Goal: Task Accomplishment & Management: Manage account settings

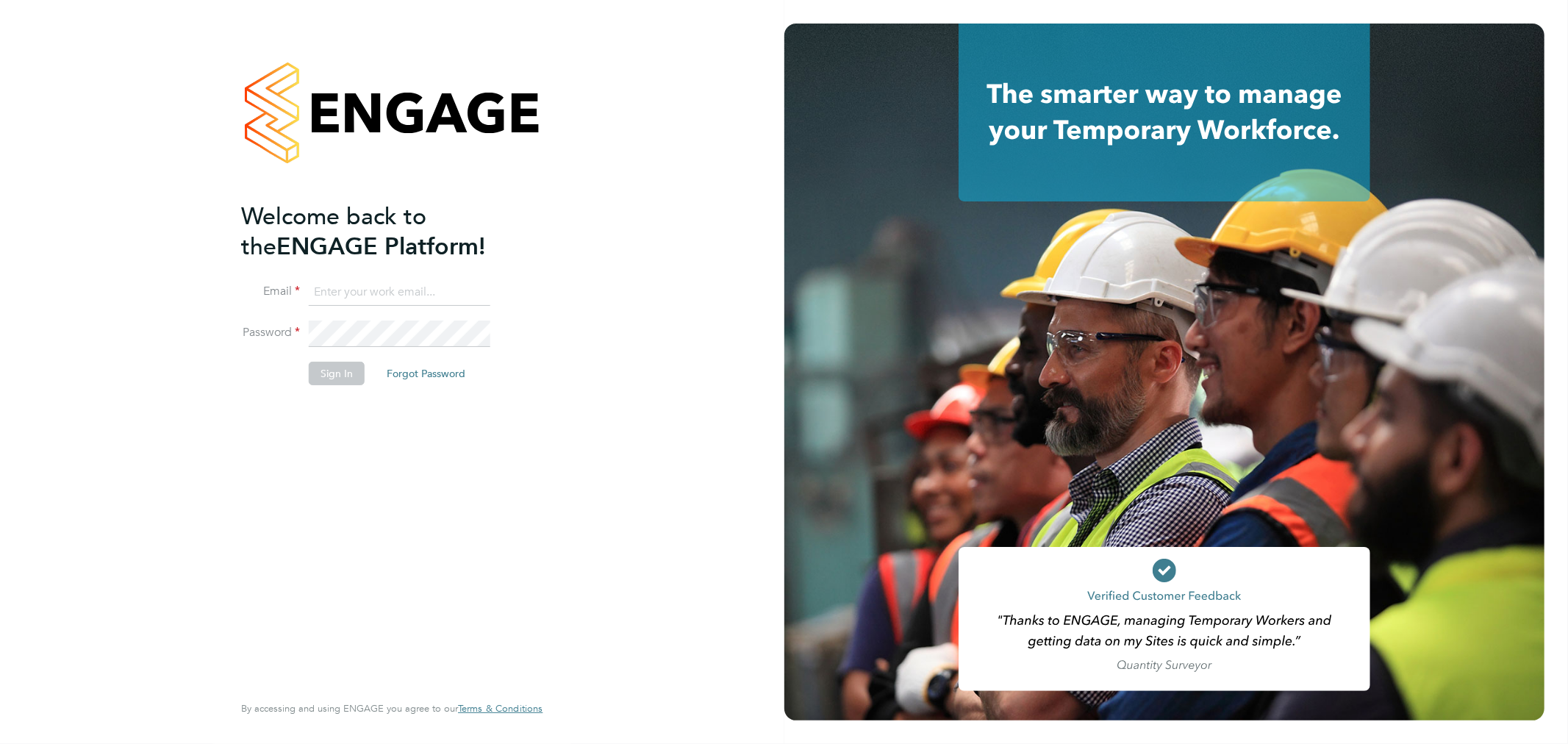
type input "sam.fullman@claremontconsulting.com"
click at [333, 387] on li "Sign In Forgot Password" at bounding box center [384, 380] width 287 height 38
click at [326, 379] on button "Sign In" at bounding box center [337, 373] width 56 height 23
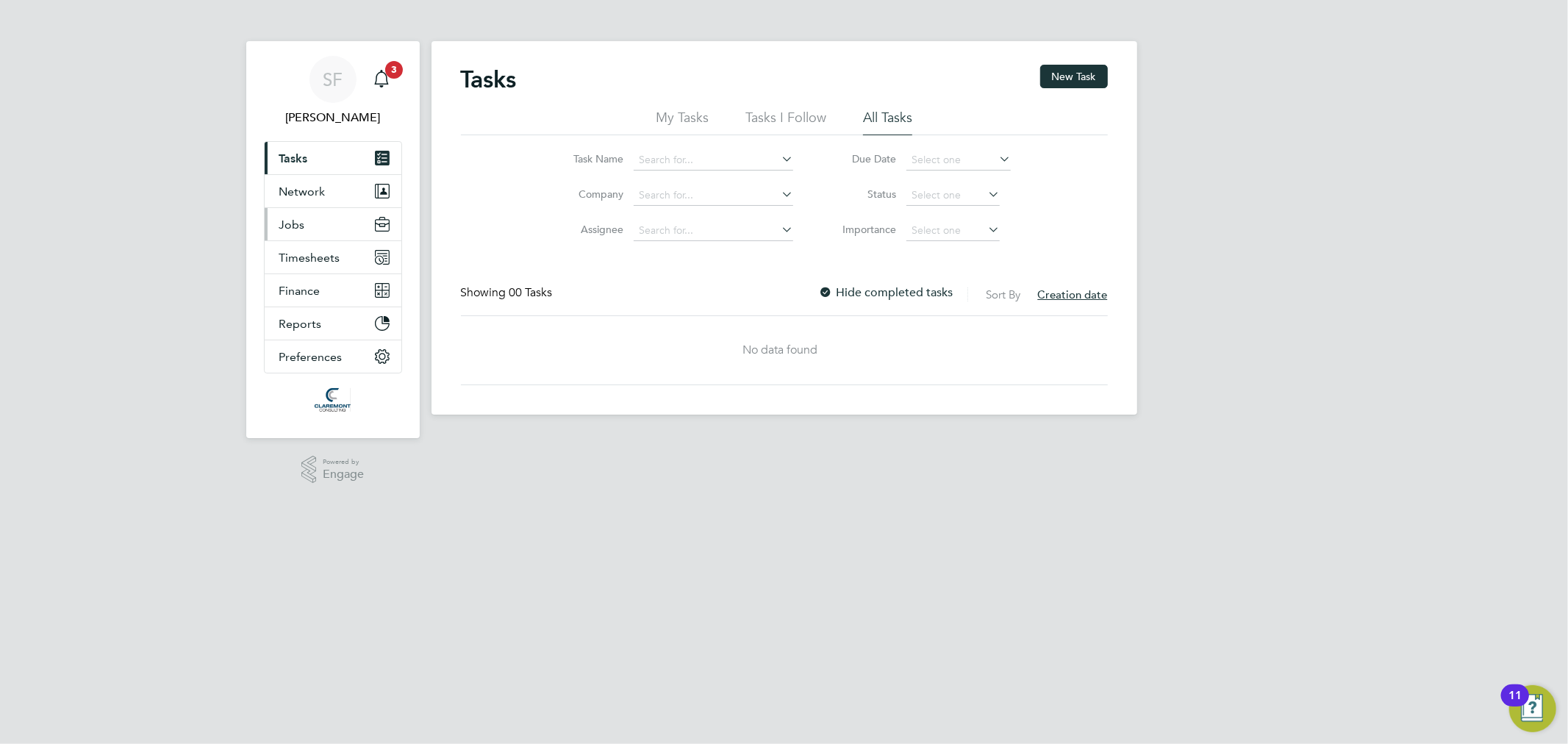
click at [308, 215] on button "Jobs" at bounding box center [333, 223] width 137 height 33
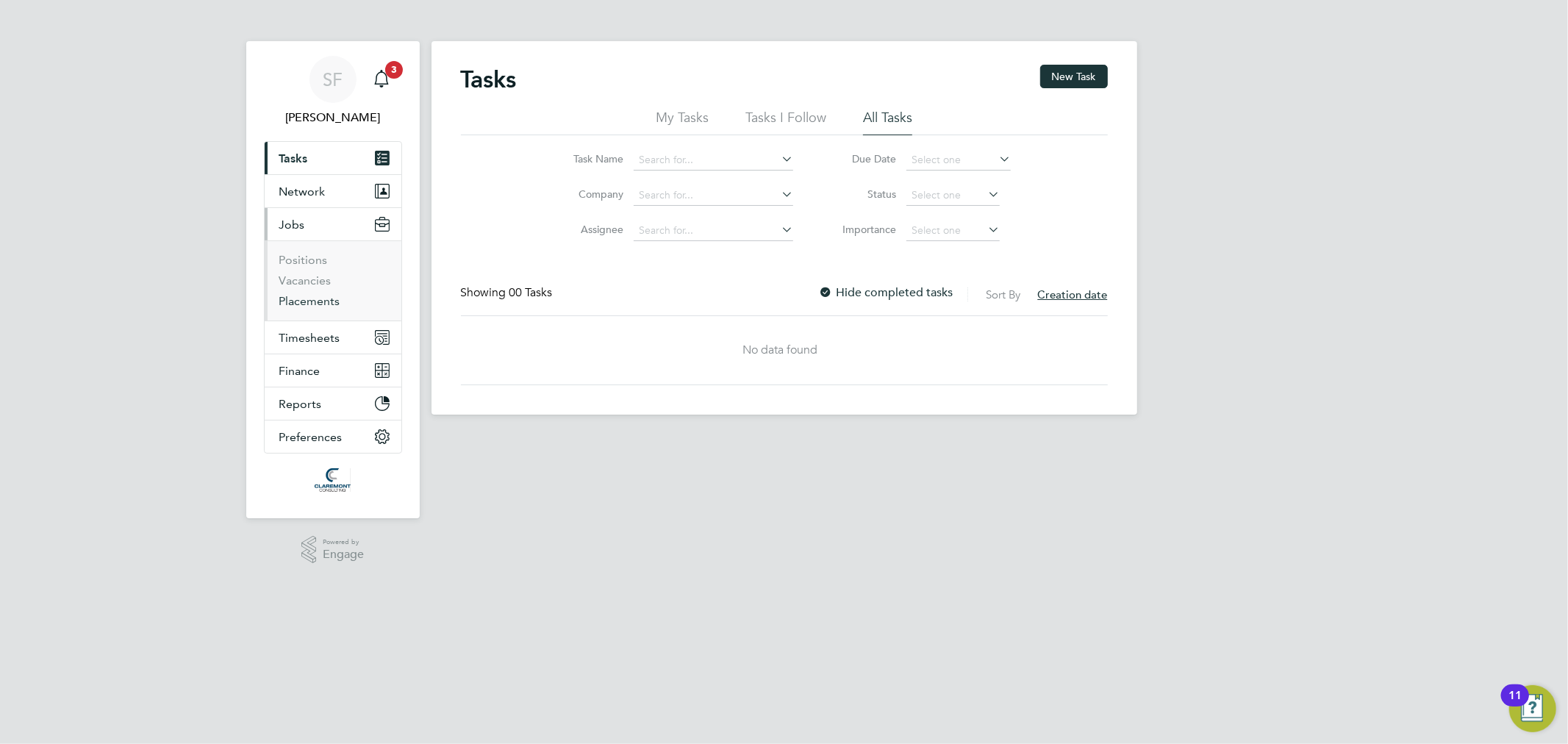
click at [308, 303] on link "Placements" at bounding box center [309, 300] width 61 height 14
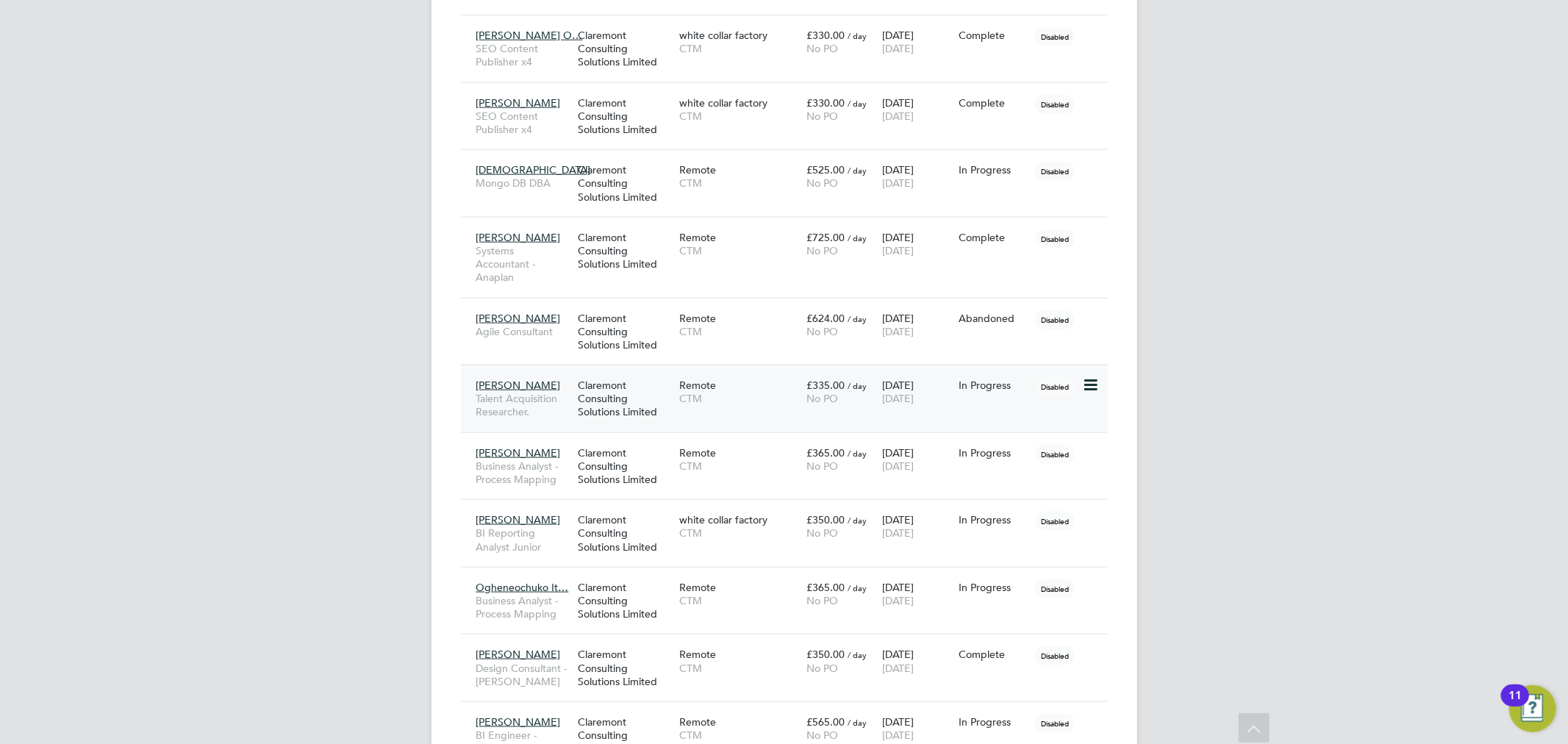
click at [638, 371] on div "Claremont Consulting Solutions Limited" at bounding box center [625, 398] width 101 height 55
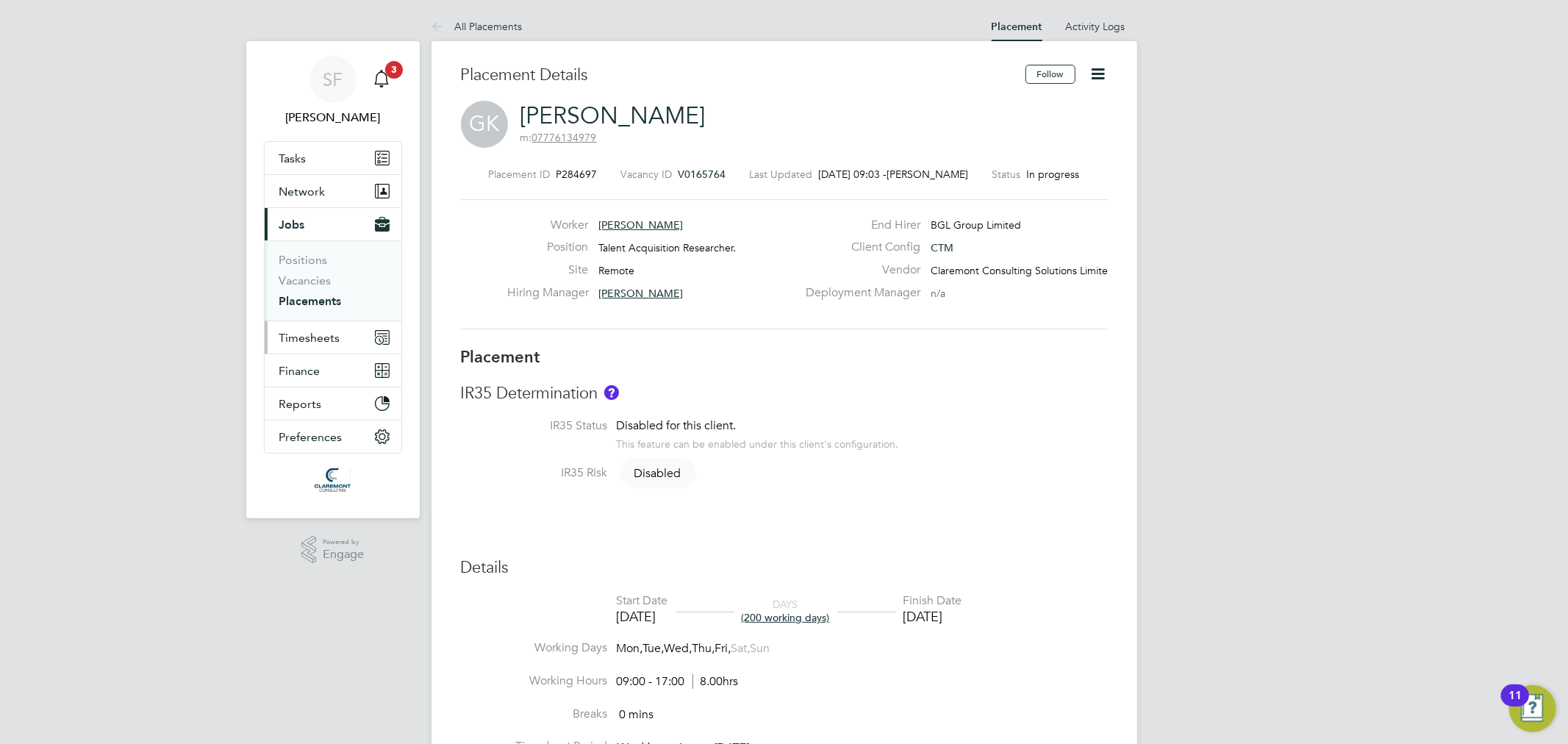
click at [304, 336] on span "Timesheets" at bounding box center [309, 337] width 61 height 14
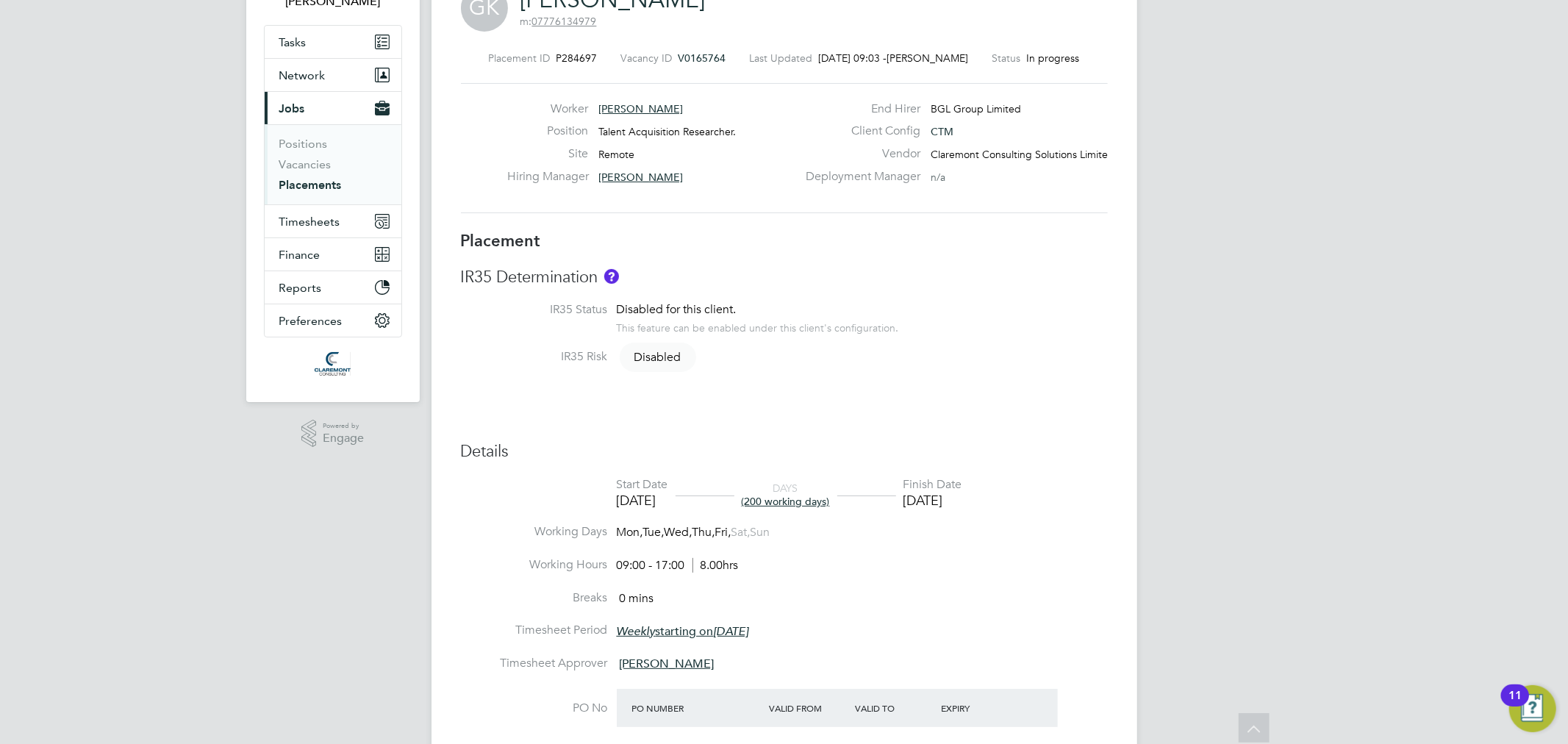
scroll to position [27, 0]
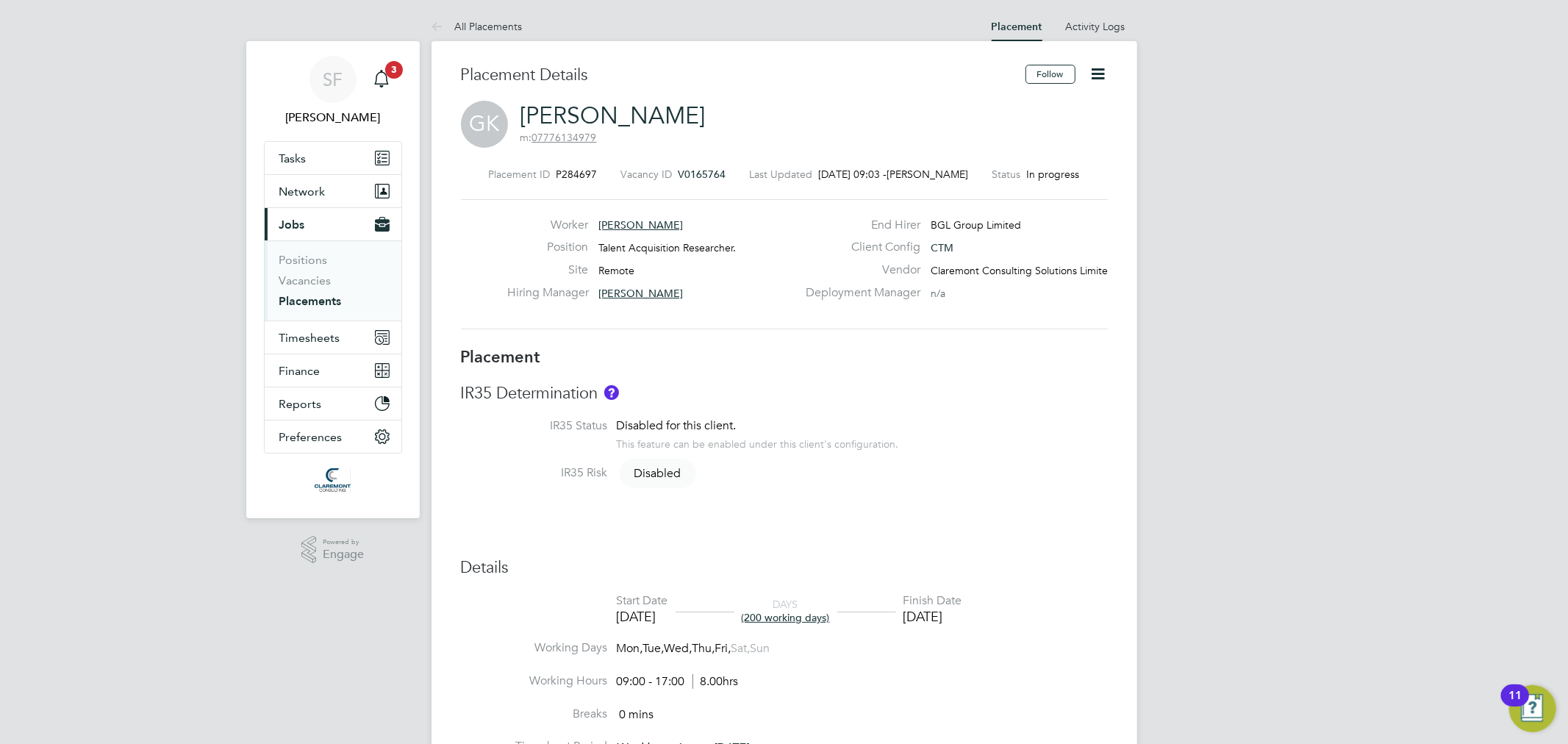
click at [1098, 71] on icon at bounding box center [1099, 74] width 19 height 19
click at [1045, 105] on li "Edit Placement e" at bounding box center [1051, 108] width 108 height 21
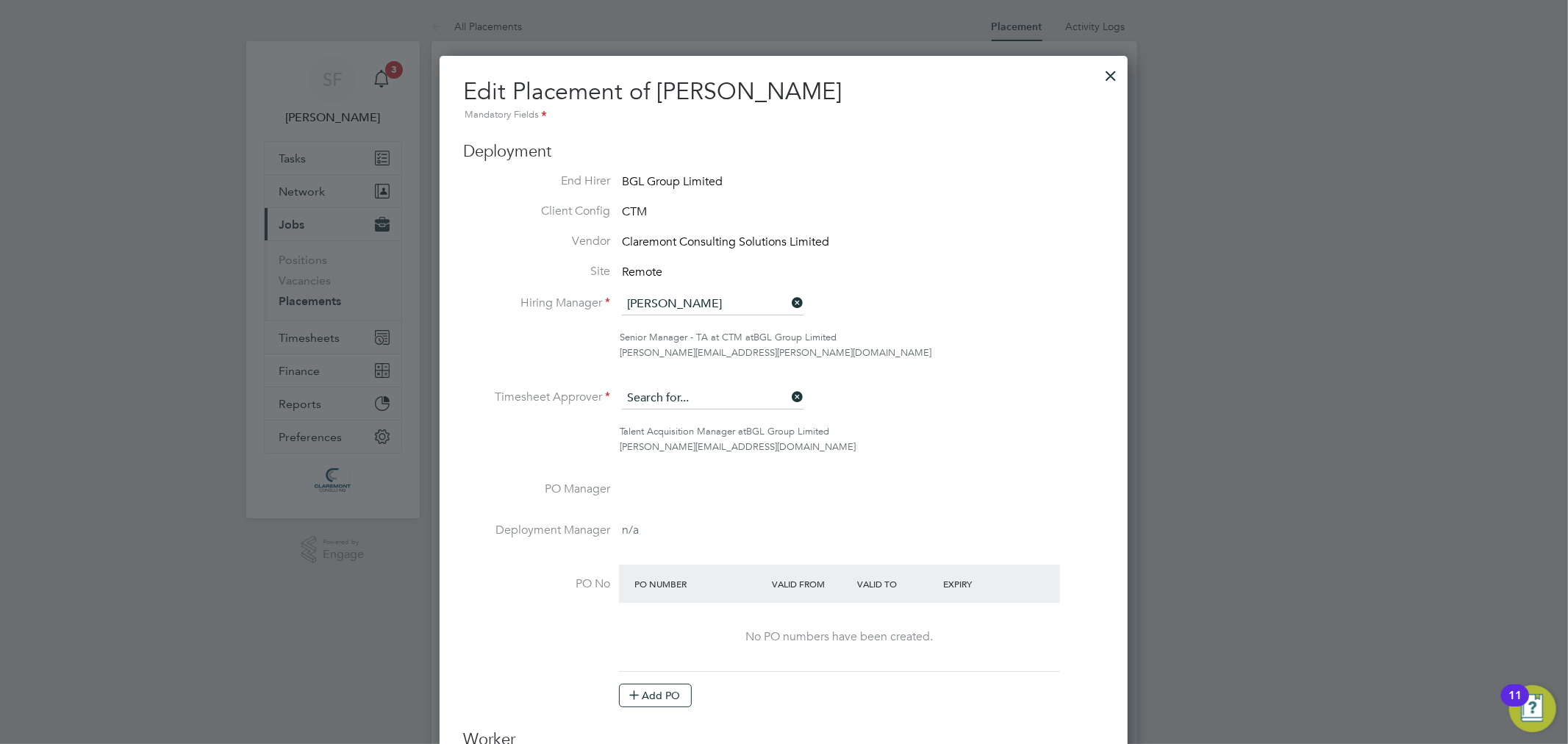
click at [672, 398] on input at bounding box center [712, 398] width 181 height 22
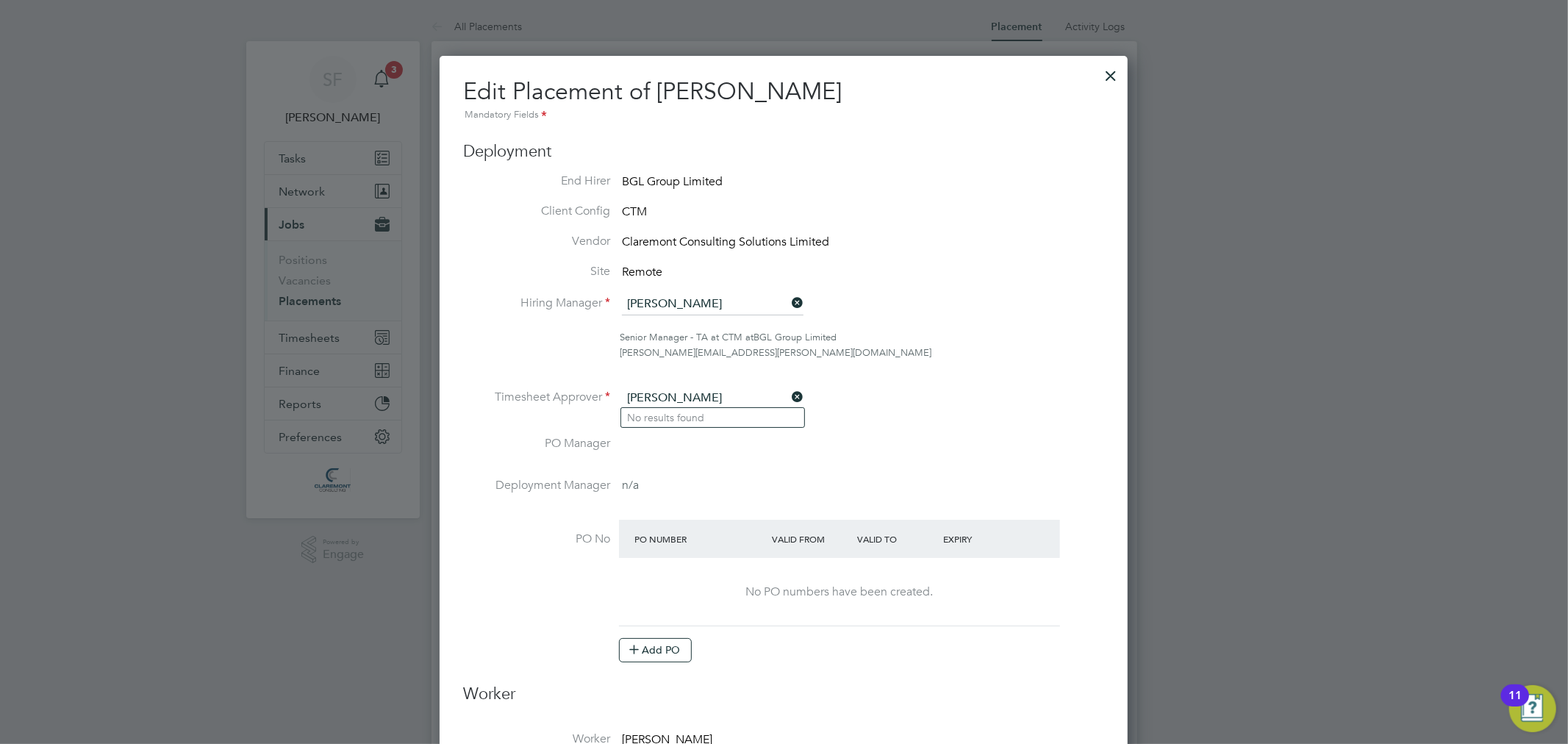
click at [640, 393] on input "ana thom" at bounding box center [712, 398] width 181 height 22
type input "ana thom"
click at [789, 397] on icon at bounding box center [789, 397] width 0 height 21
click at [710, 393] on input at bounding box center [712, 398] width 181 height 22
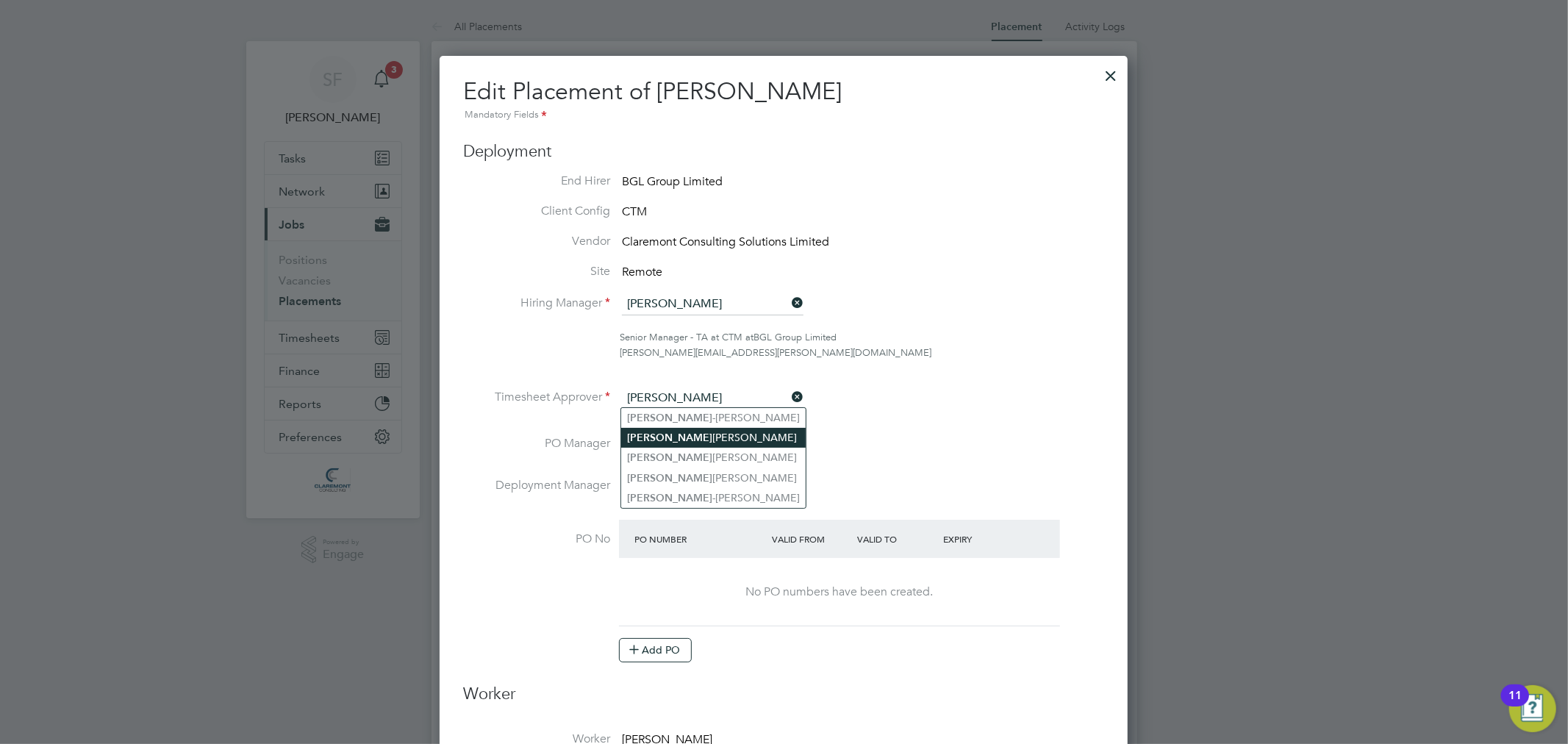
click at [701, 431] on li "Anna Thomas" at bounding box center [712, 437] width 184 height 20
type input "Anna Thomas"
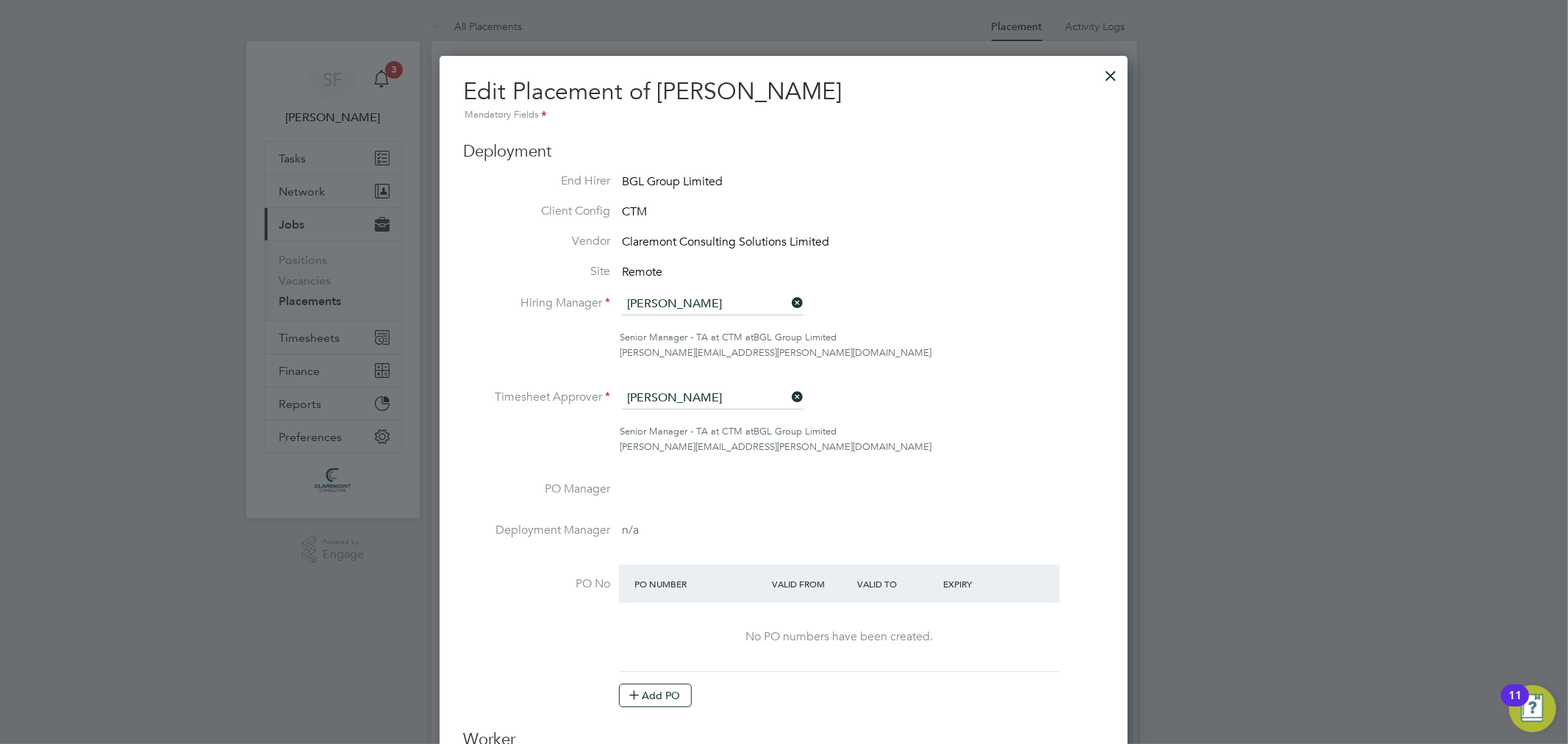
click at [1038, 412] on li "Timesheet Approver Anna Thomas" at bounding box center [784, 405] width 641 height 36
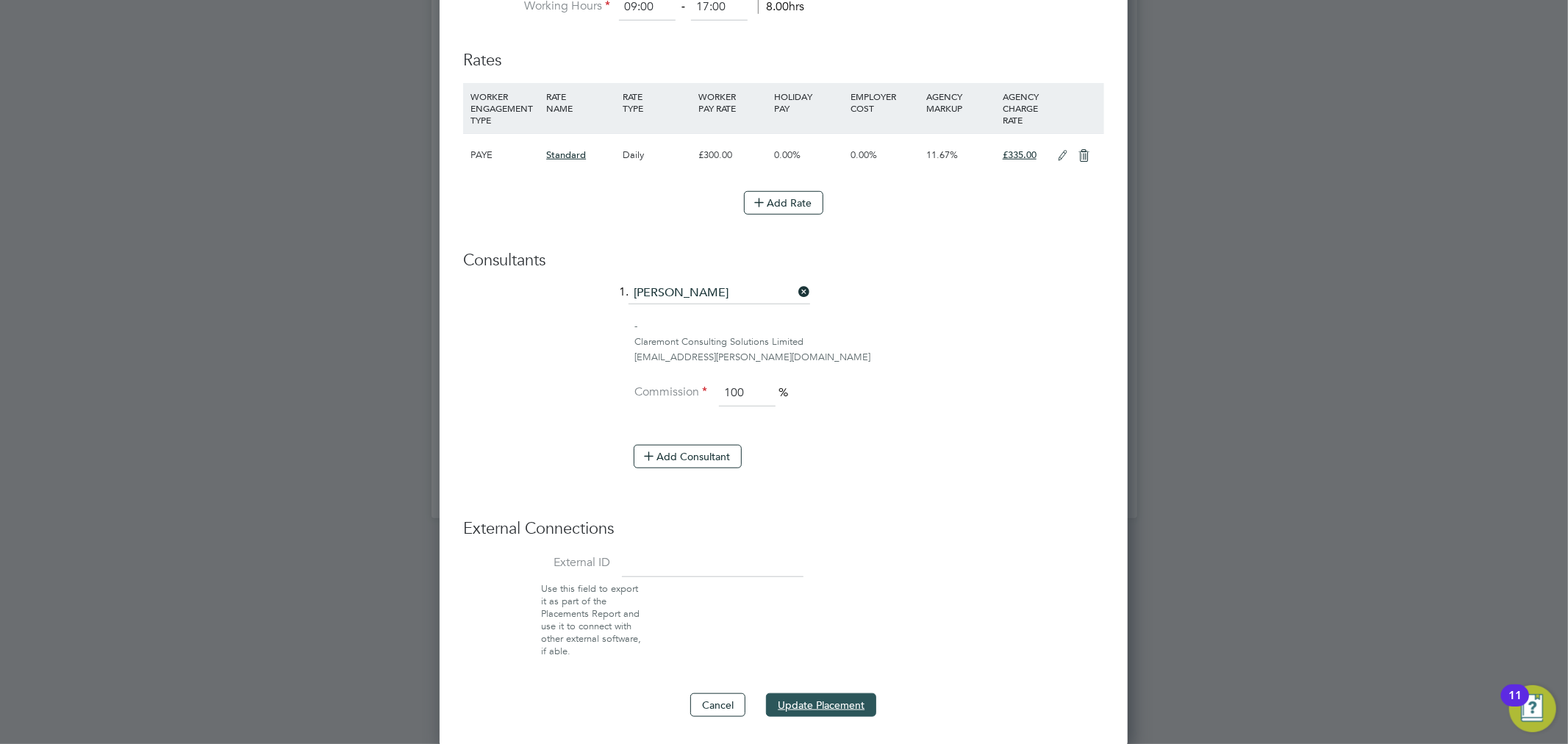
click at [865, 699] on button "Update Placement" at bounding box center [821, 704] width 110 height 23
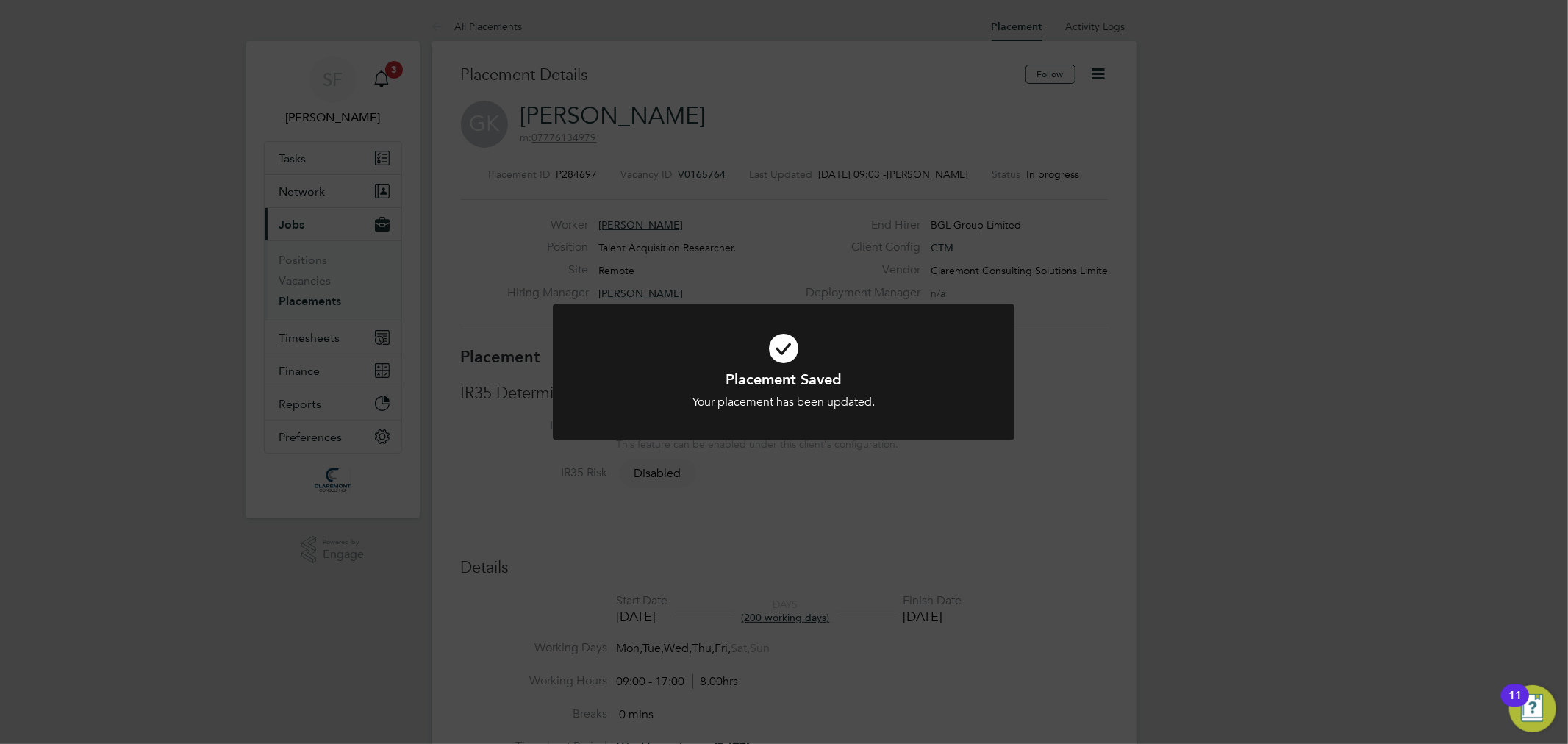
click at [150, 230] on div "Placement Saved Your placement has been updated. Cancel Okay" at bounding box center [784, 372] width 1568 height 744
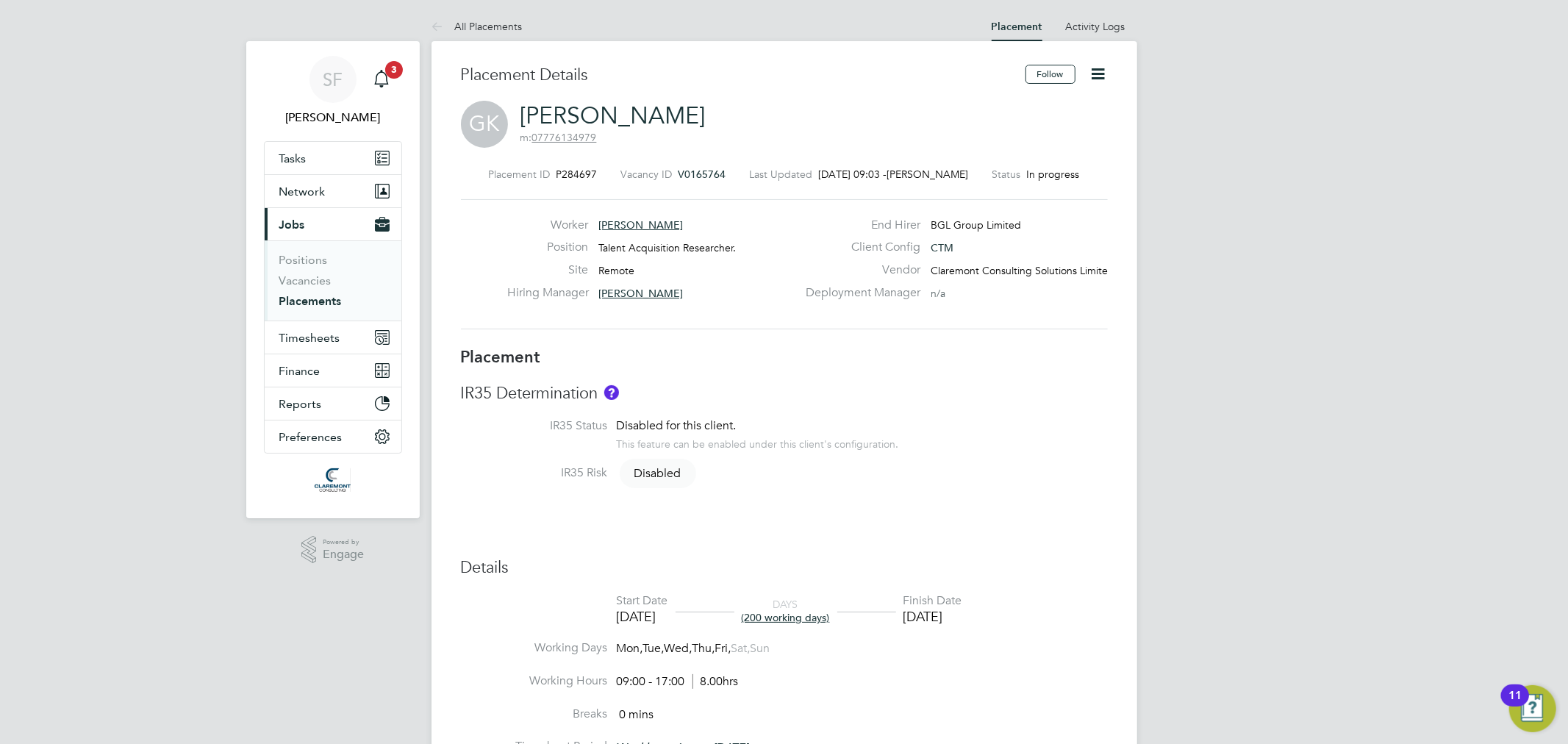
click at [1099, 75] on icon at bounding box center [1099, 74] width 19 height 19
click at [1057, 105] on li "Edit Placement e" at bounding box center [1051, 108] width 108 height 21
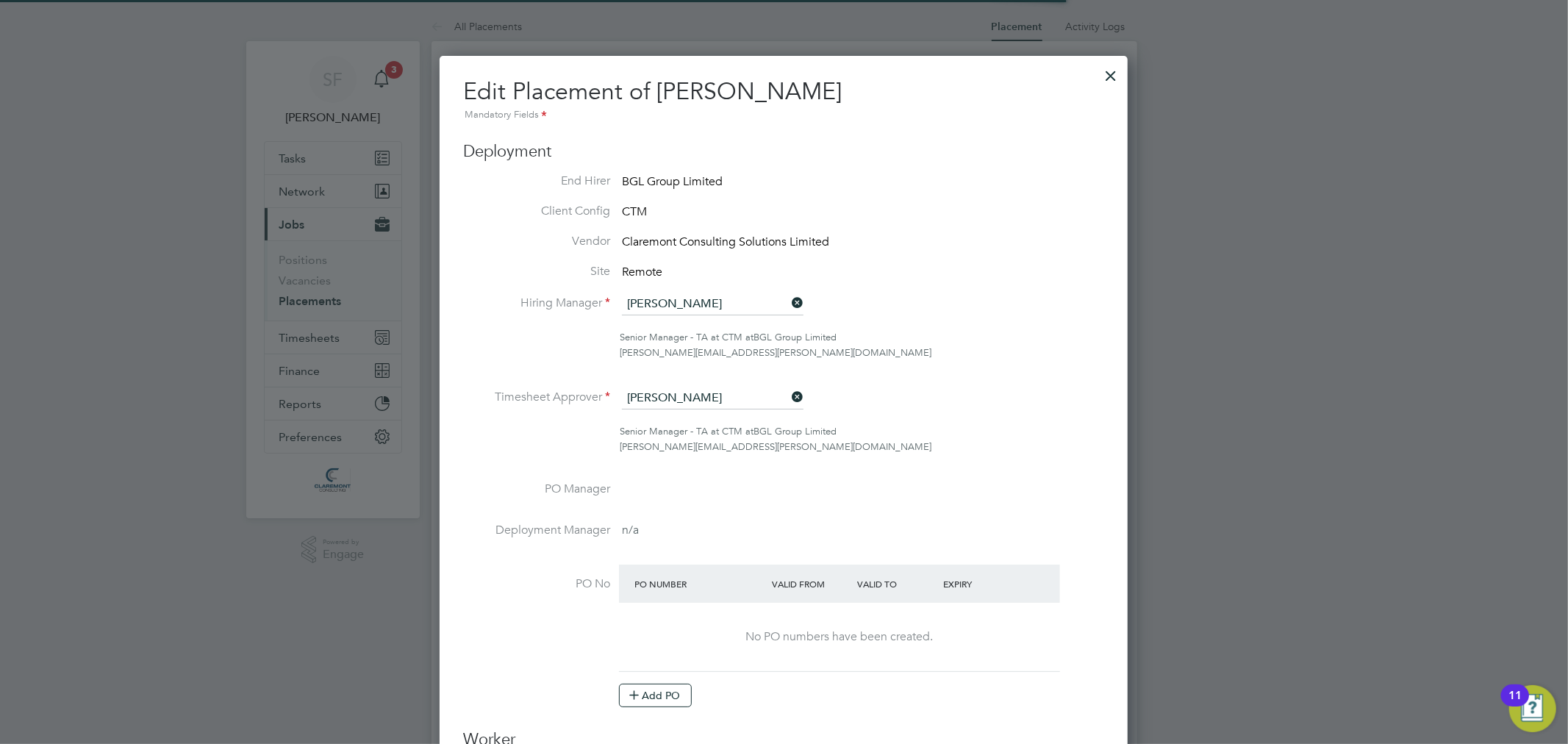
scroll to position [30, 641]
click at [1112, 74] on div at bounding box center [1111, 72] width 26 height 26
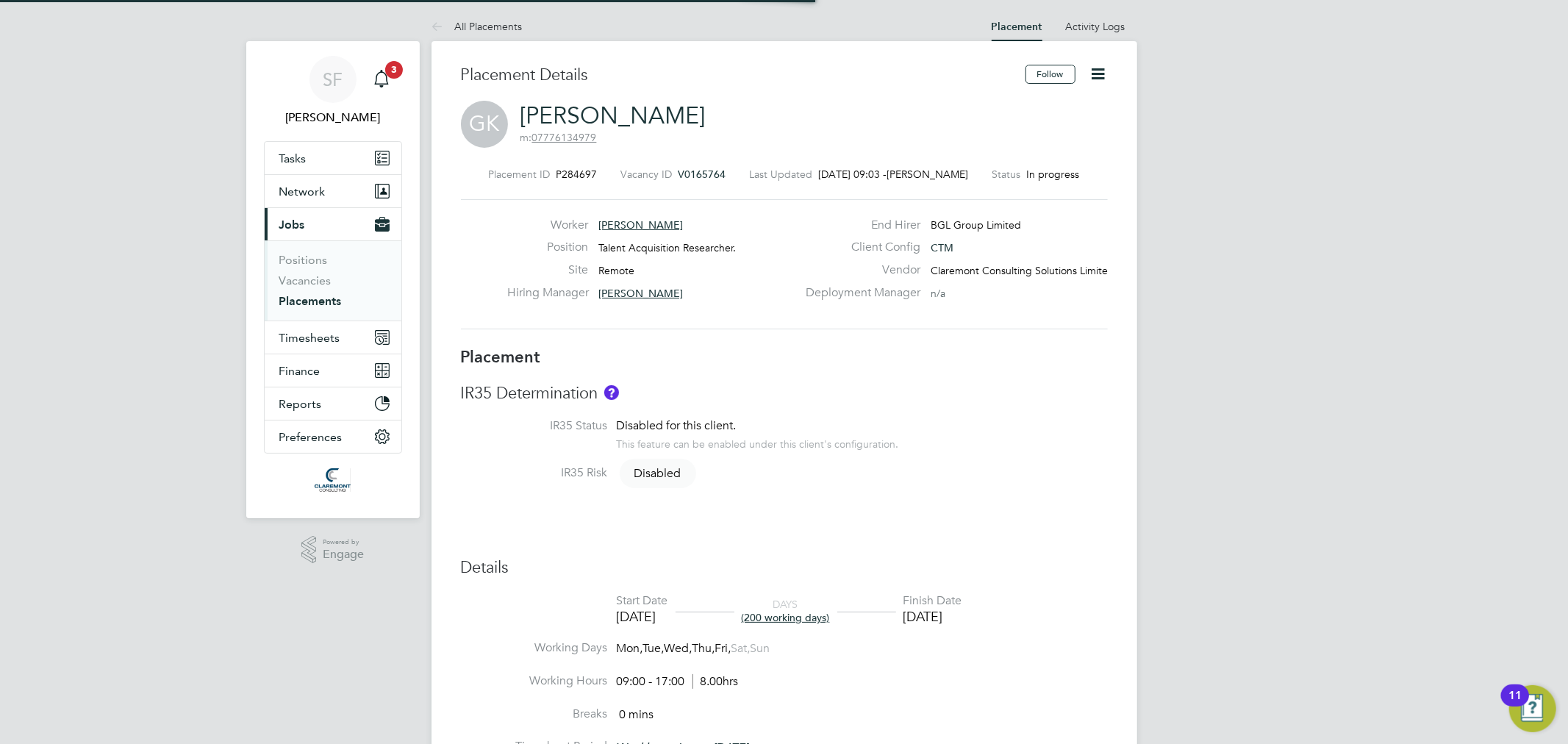
scroll to position [43, 103]
drag, startPoint x: 314, startPoint y: 297, endPoint x: 459, endPoint y: 26, distance: 307.4
click at [314, 297] on link "Placements" at bounding box center [310, 300] width 63 height 14
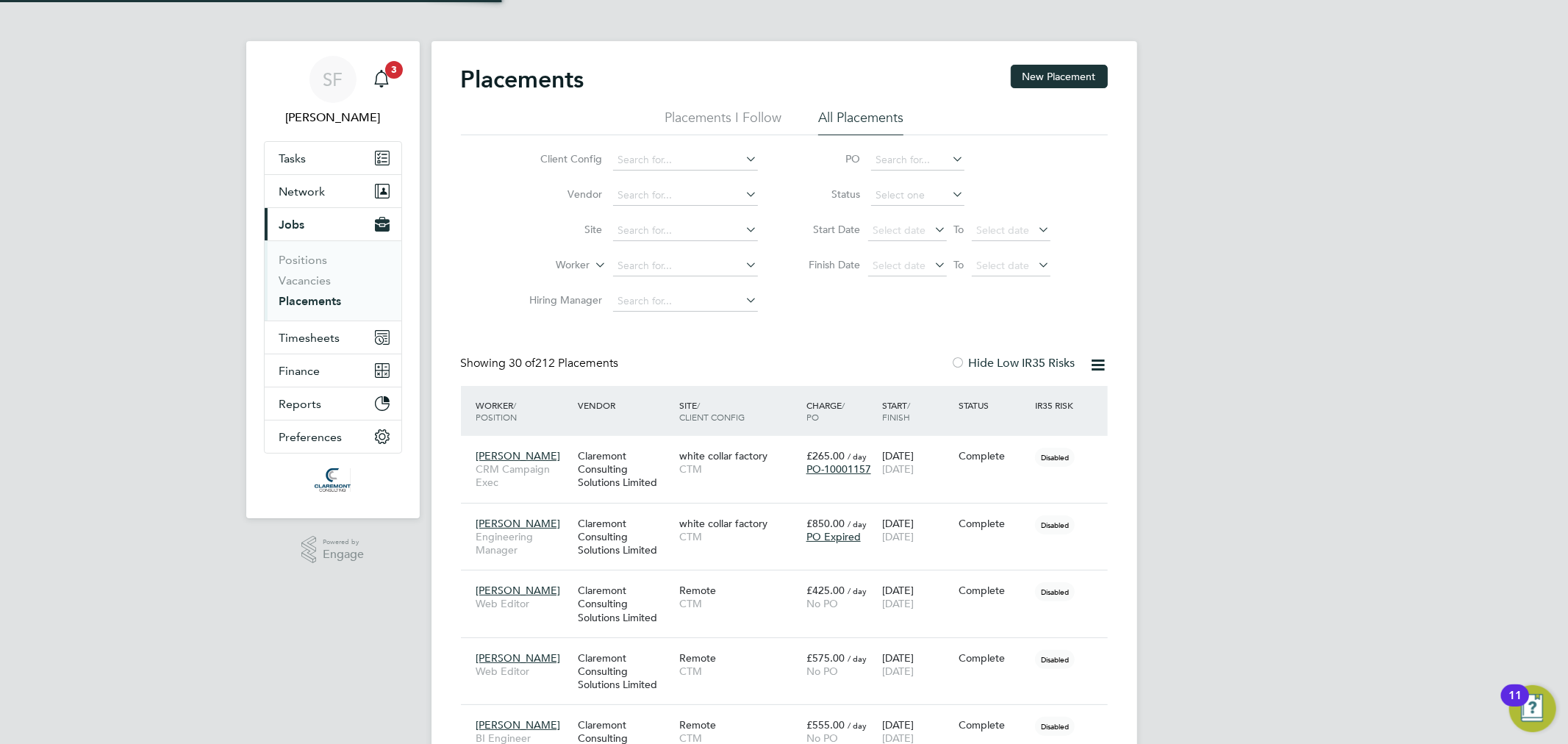
scroll to position [41, 128]
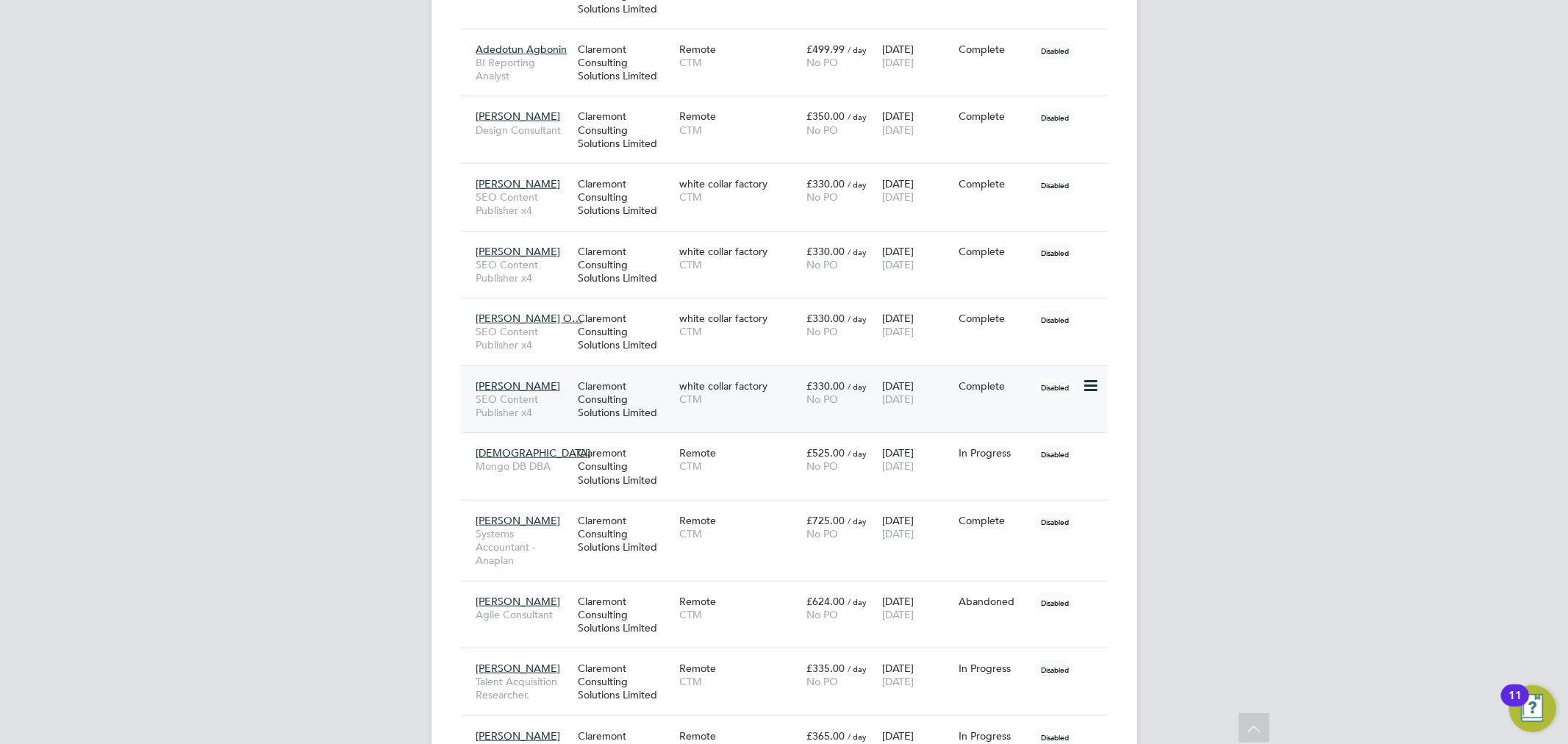
click at [680, 393] on span "CTM" at bounding box center [739, 399] width 120 height 13
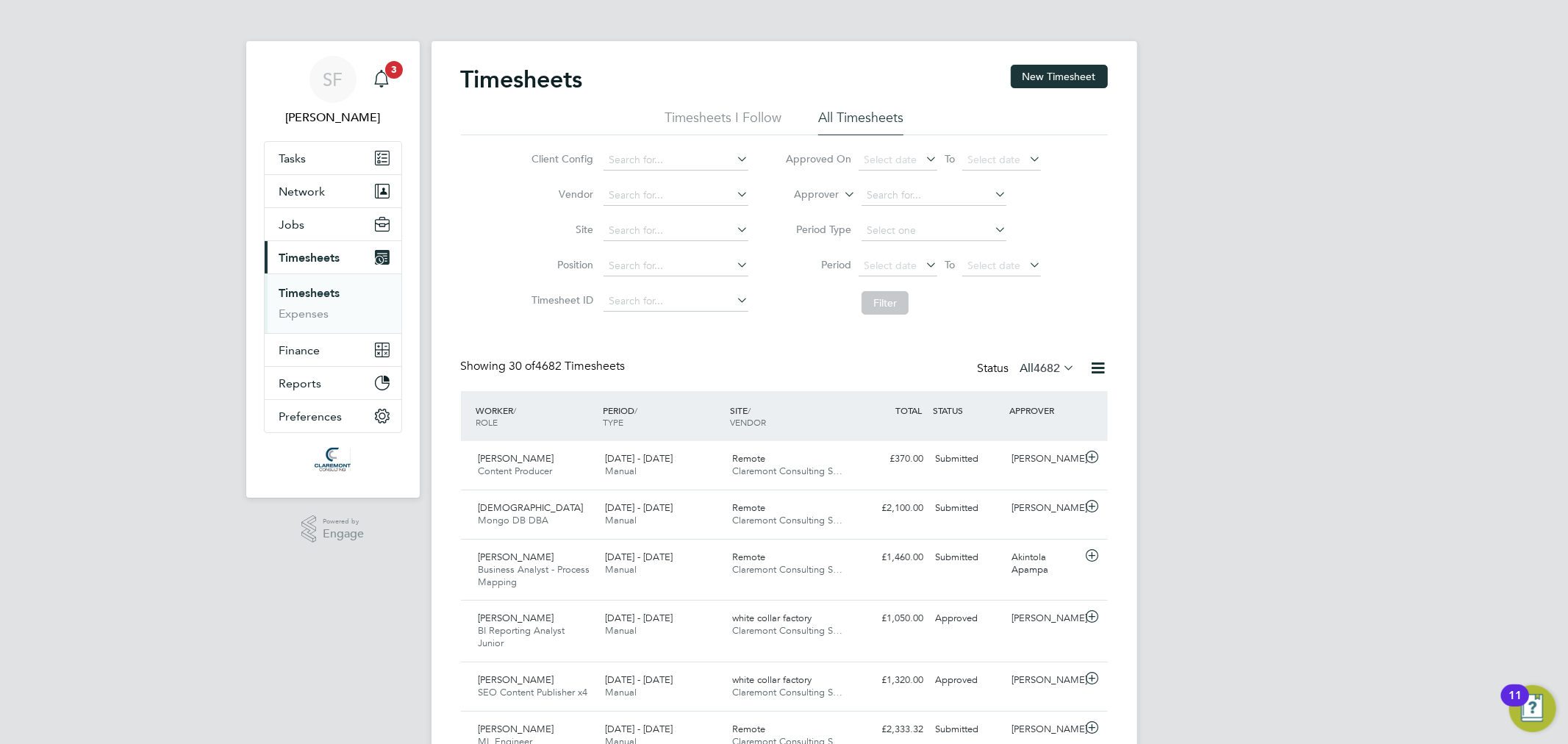
click at [390, 74] on span "3" at bounding box center [394, 69] width 18 height 18
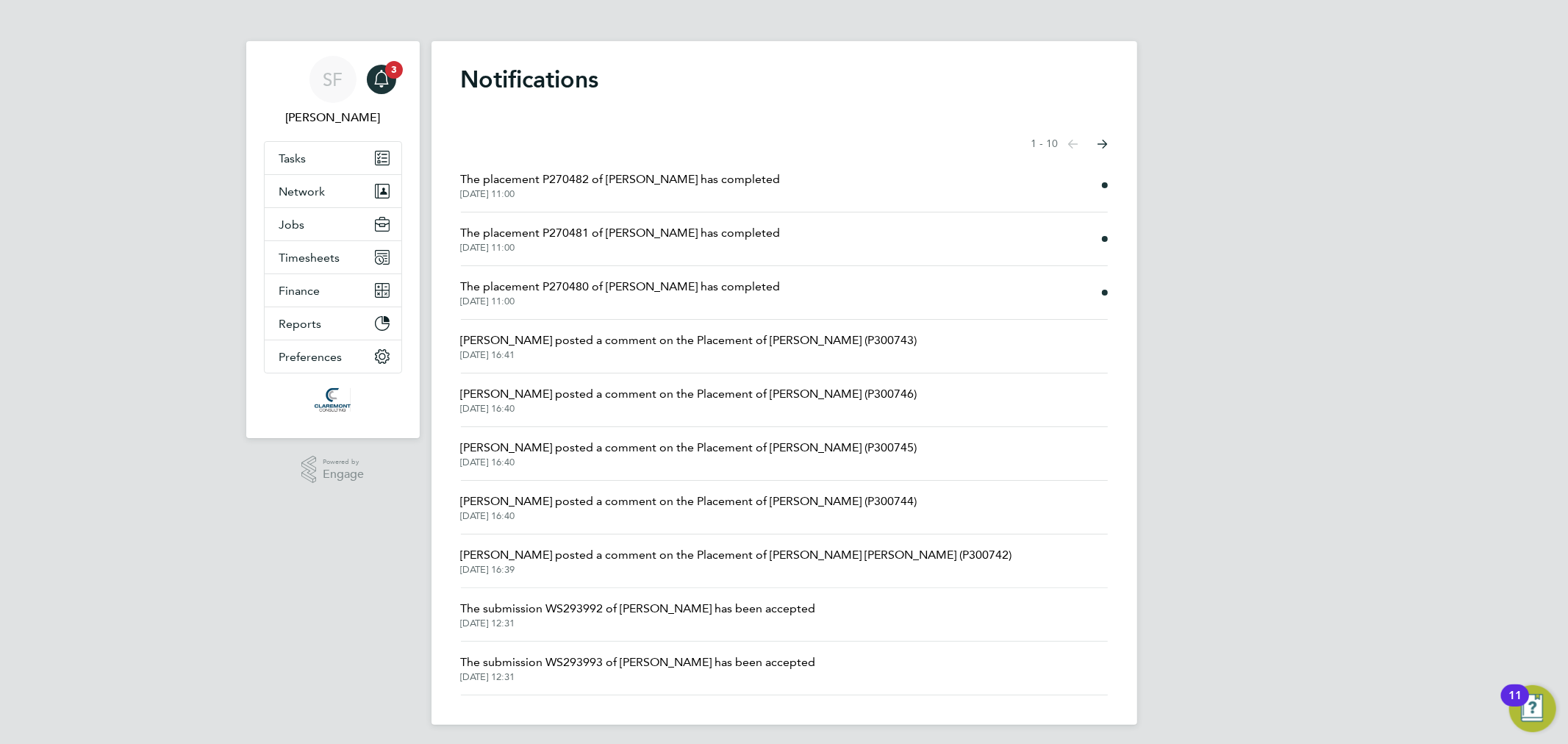
click at [700, 228] on span "The placement P270481 of Farzana Irani has completed" at bounding box center [621, 233] width 320 height 18
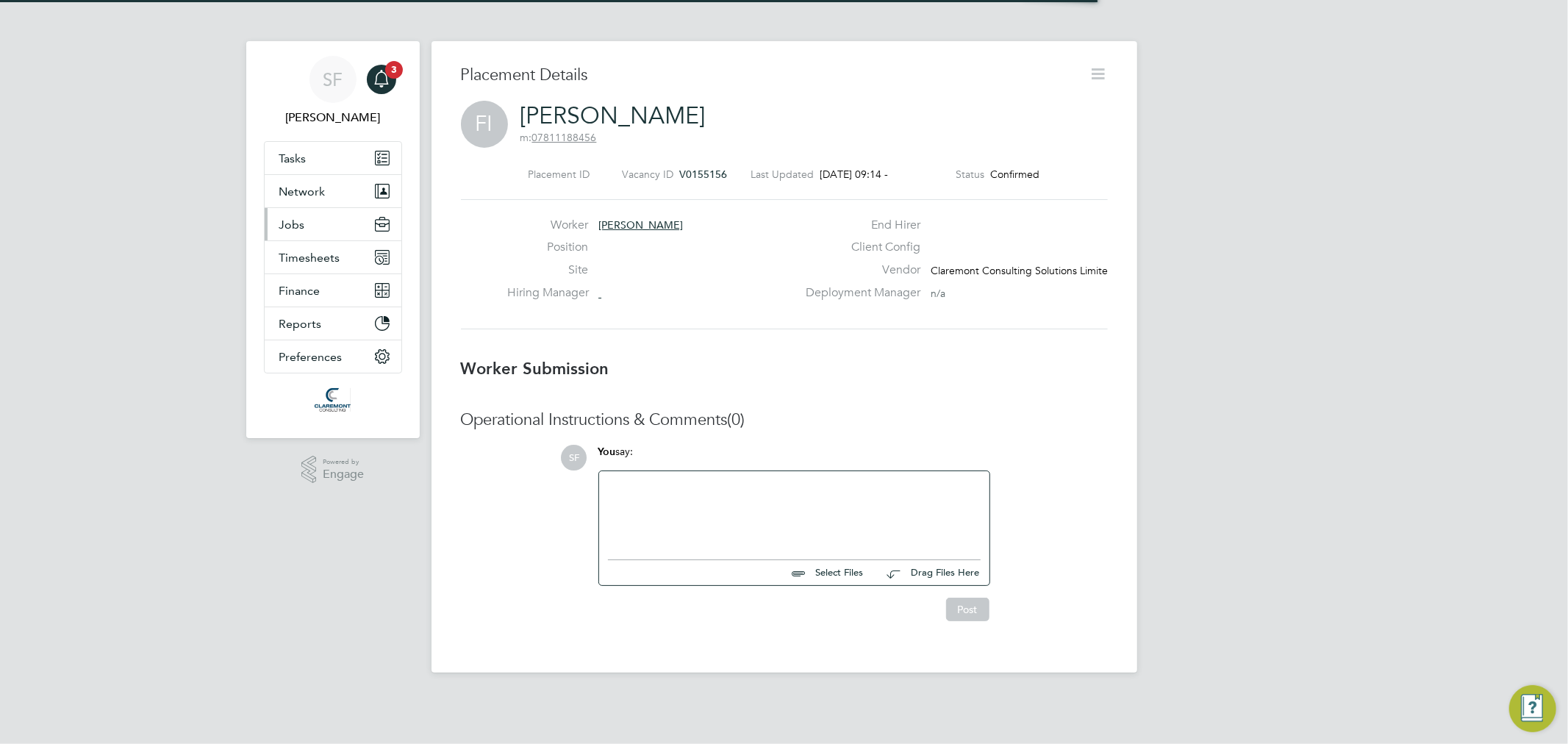
scroll to position [22, 290]
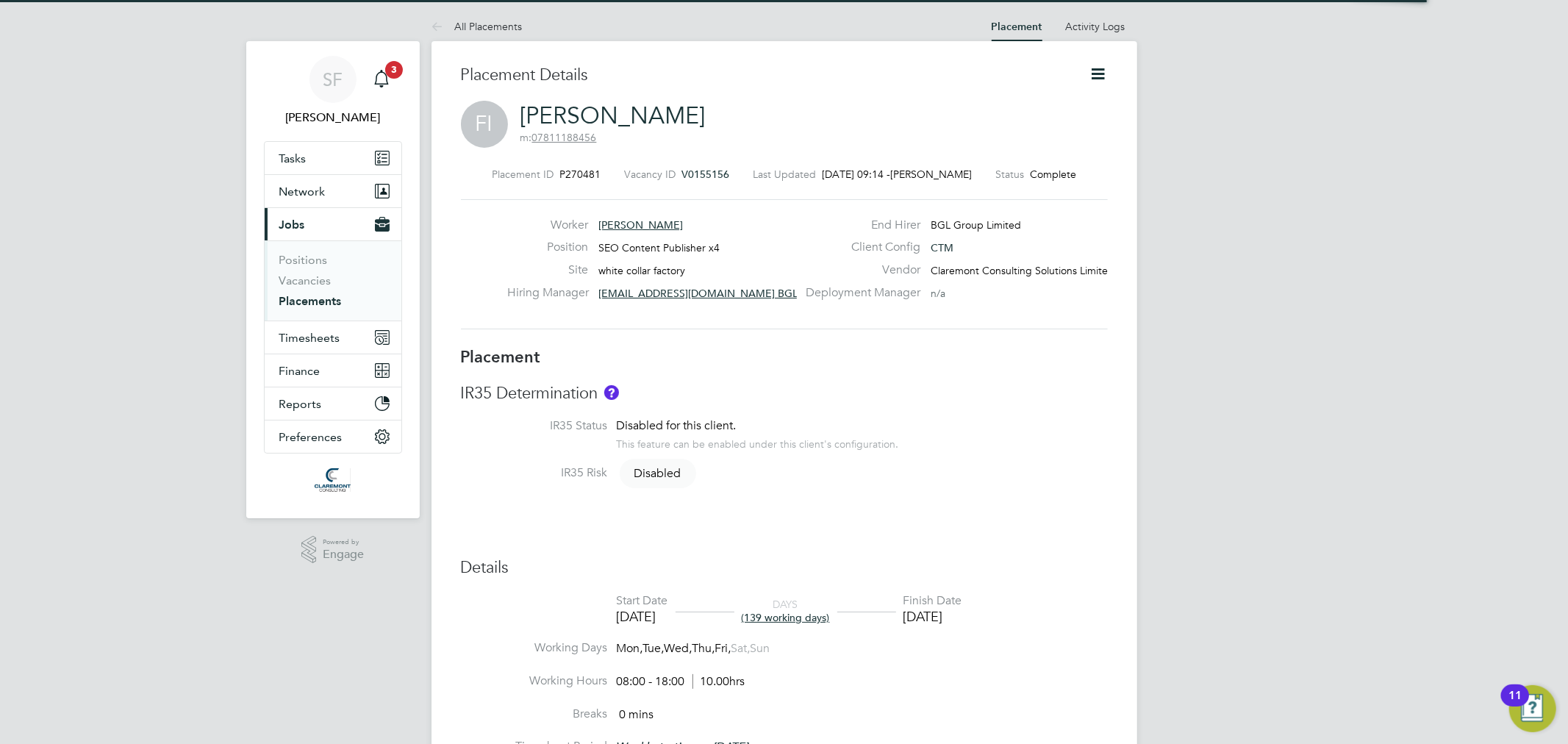
click at [548, 104] on link "[PERSON_NAME]" at bounding box center [613, 115] width 185 height 29
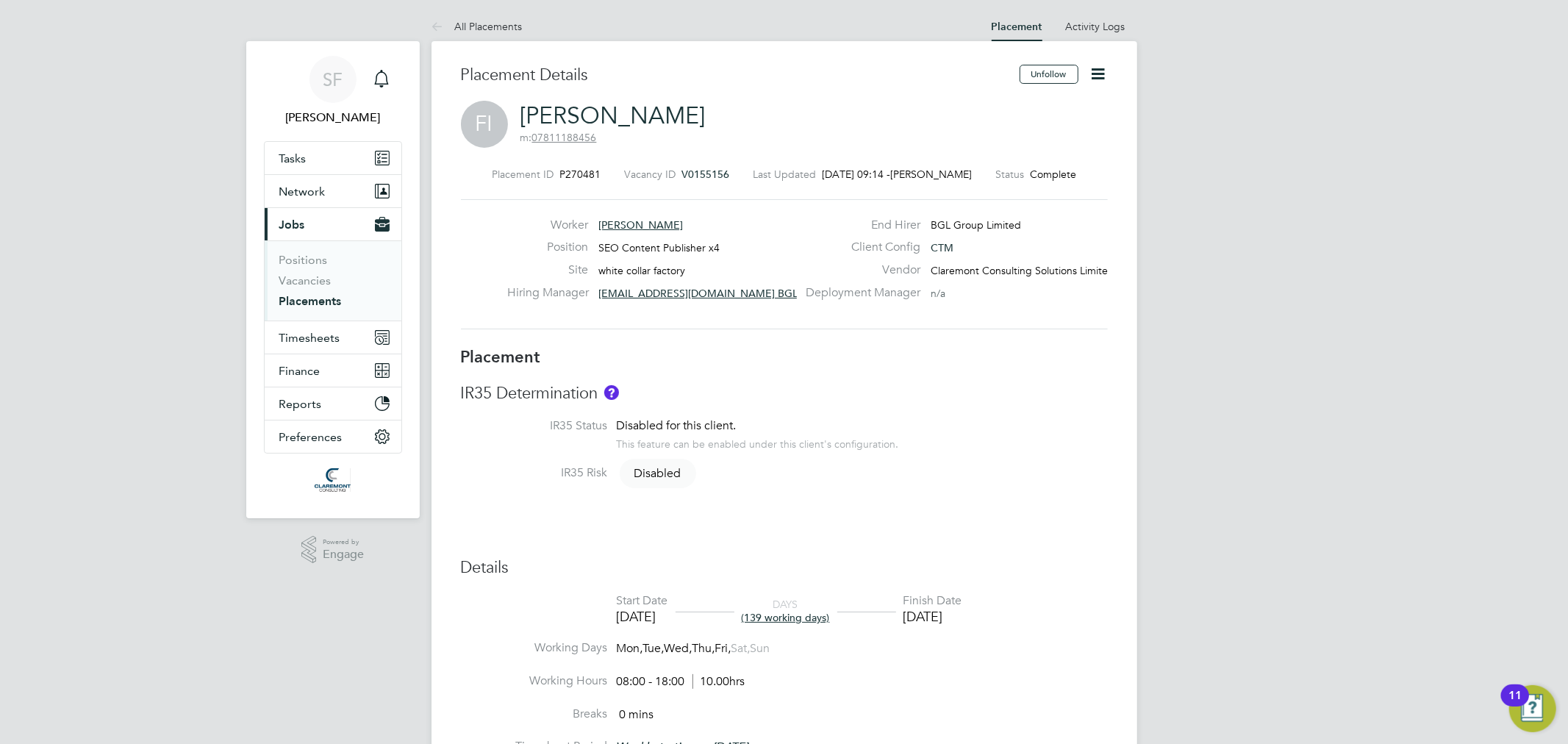
click at [313, 298] on link "Placements" at bounding box center [310, 300] width 63 height 14
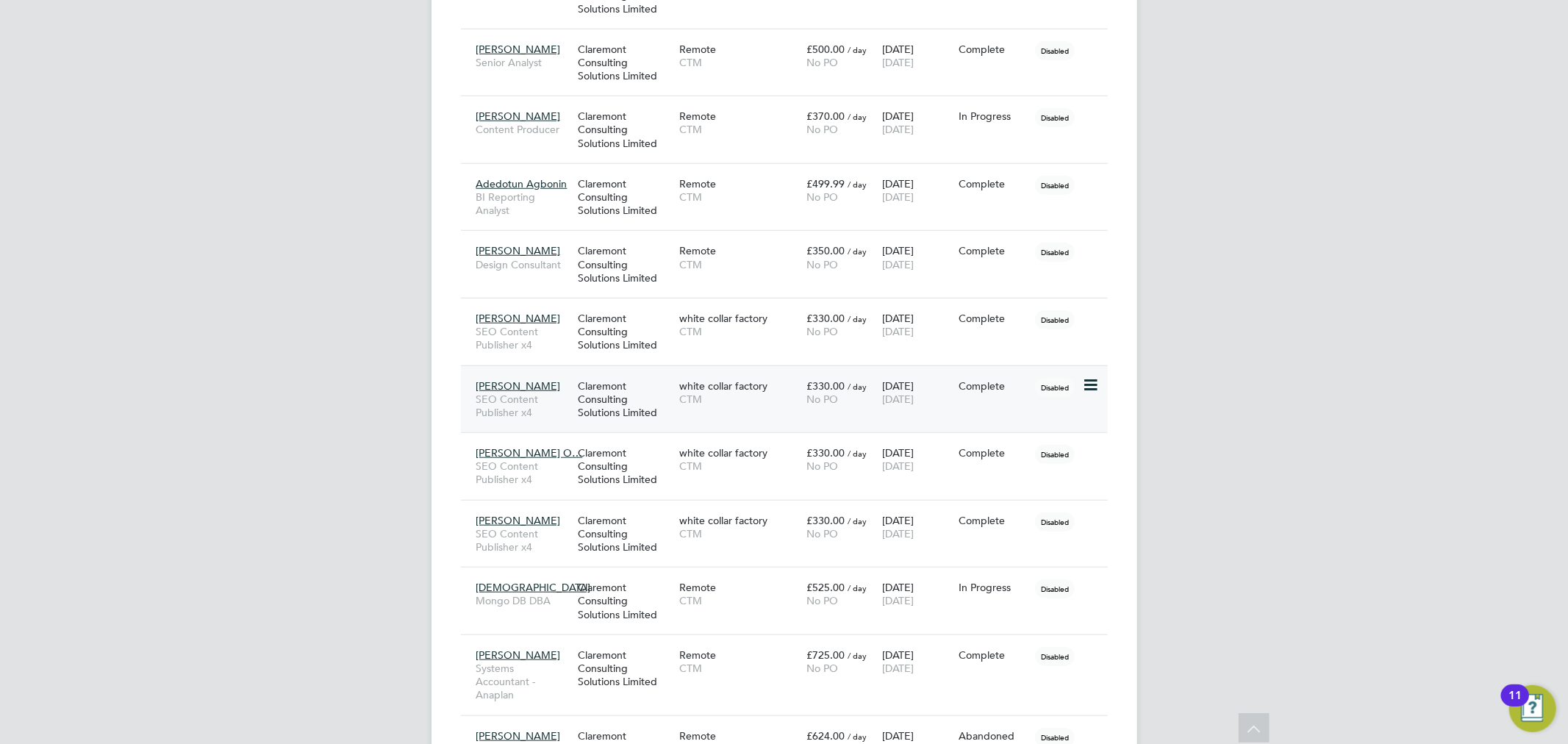
click at [565, 393] on span "SEO Content Publisher x4" at bounding box center [523, 406] width 94 height 26
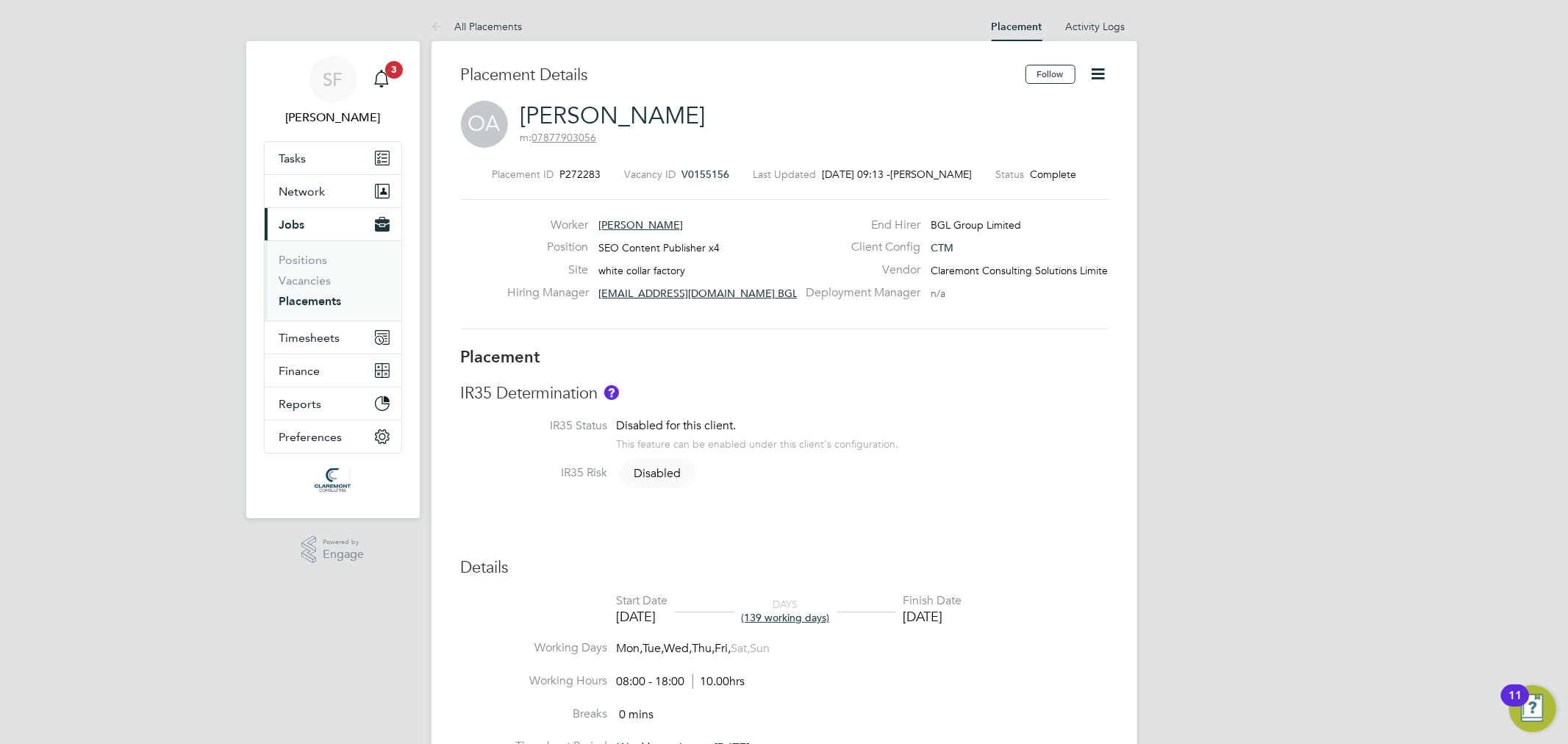
click at [1098, 77] on icon at bounding box center [1099, 74] width 19 height 19
click at [813, 125] on div "OA Olukayode Afolabi m: 07877903056" at bounding box center [784, 125] width 647 height 50
click at [300, 349] on button "Timesheets" at bounding box center [333, 337] width 137 height 33
click at [319, 288] on link "Timesheets" at bounding box center [309, 293] width 61 height 14
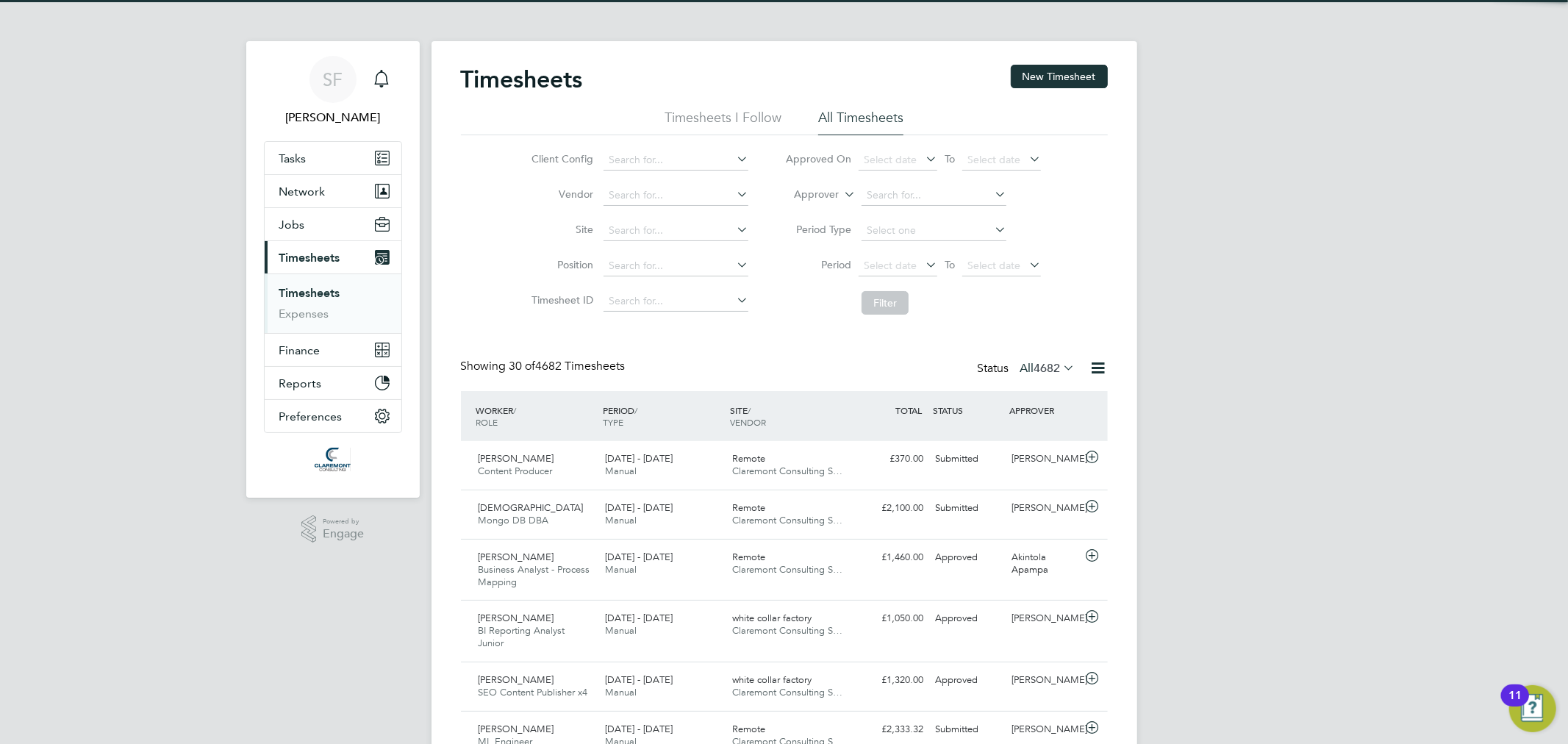
scroll to position [50, 128]
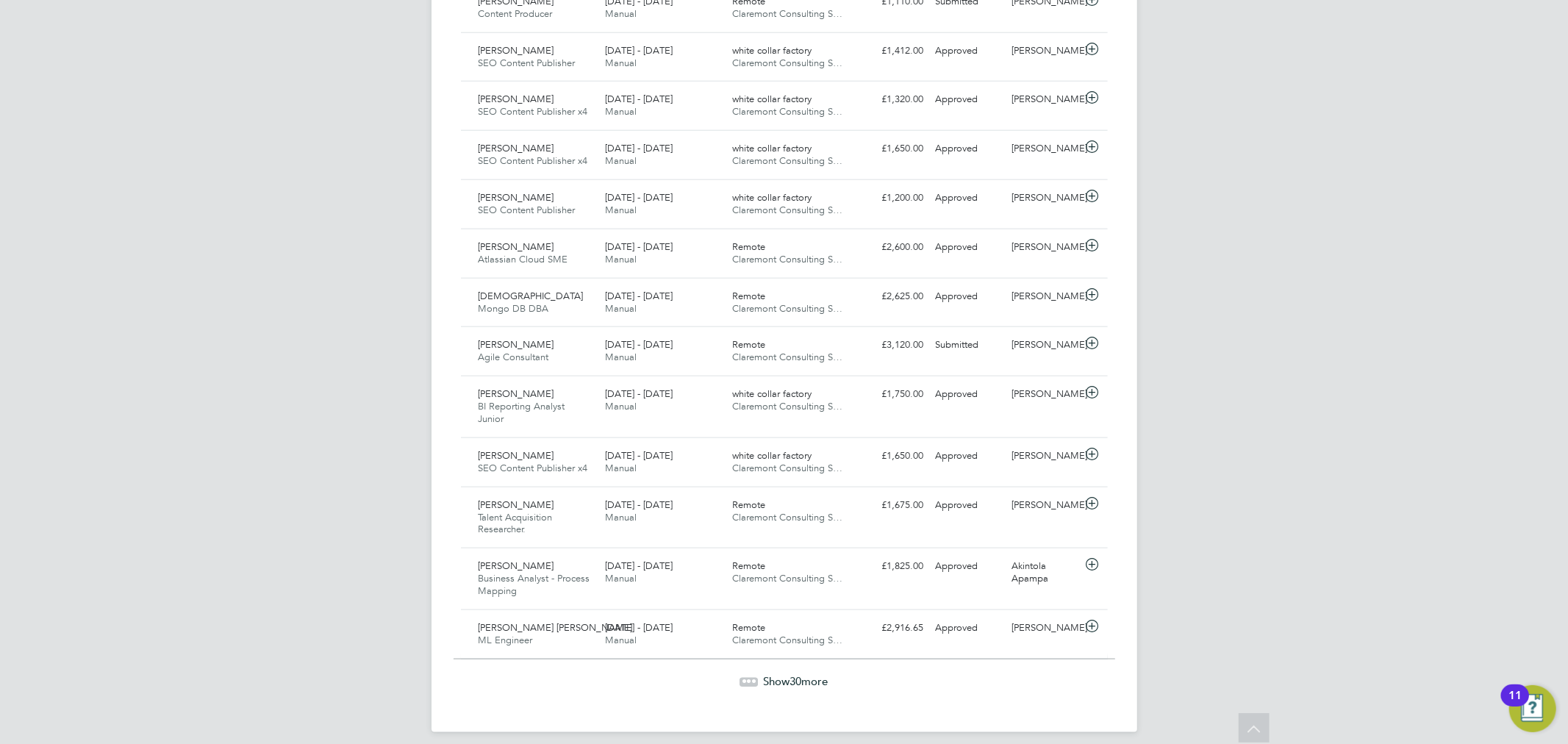
scroll to position [1354, 0]
click at [777, 673] on span "Show 30 more" at bounding box center [796, 680] width 65 height 14
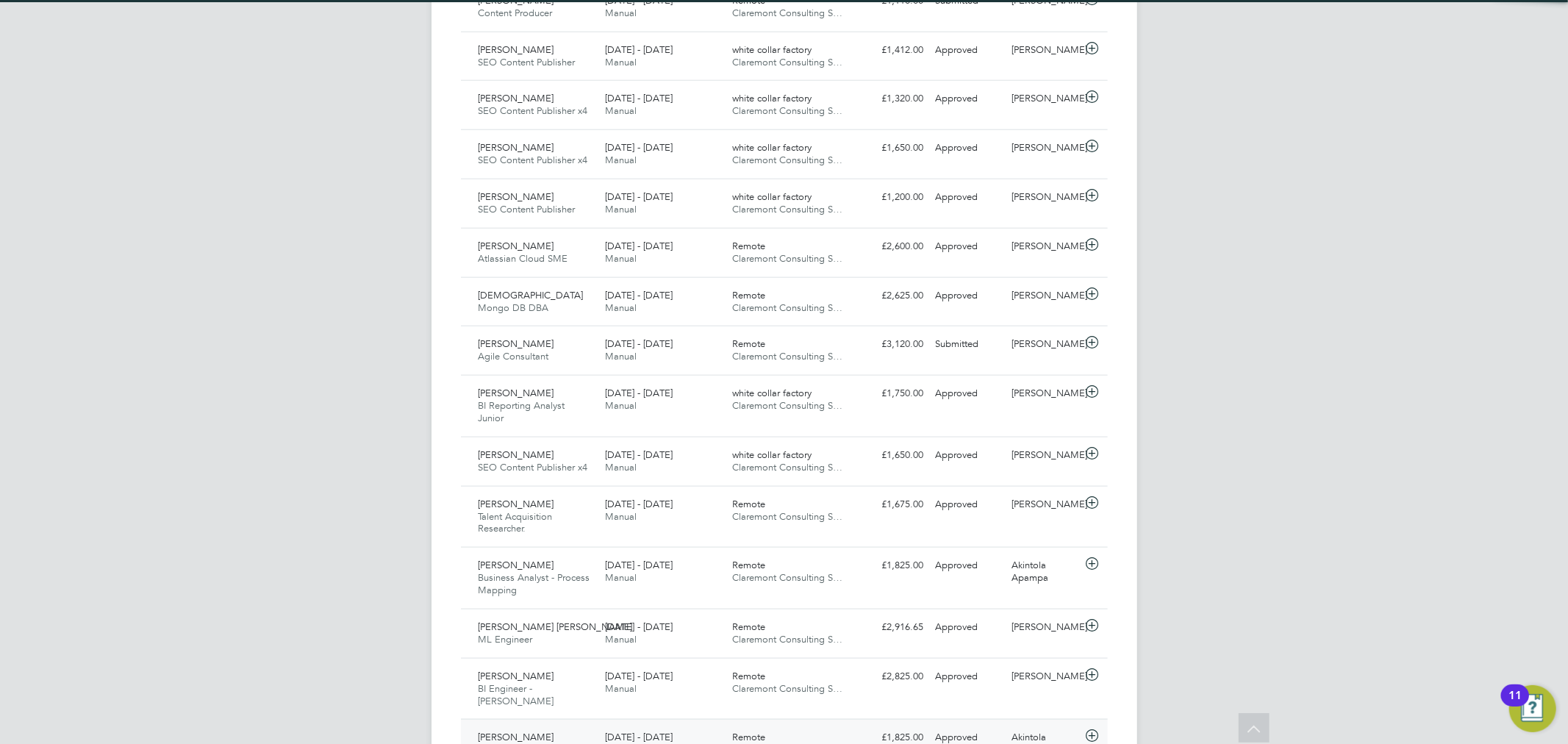
scroll to position [36, 128]
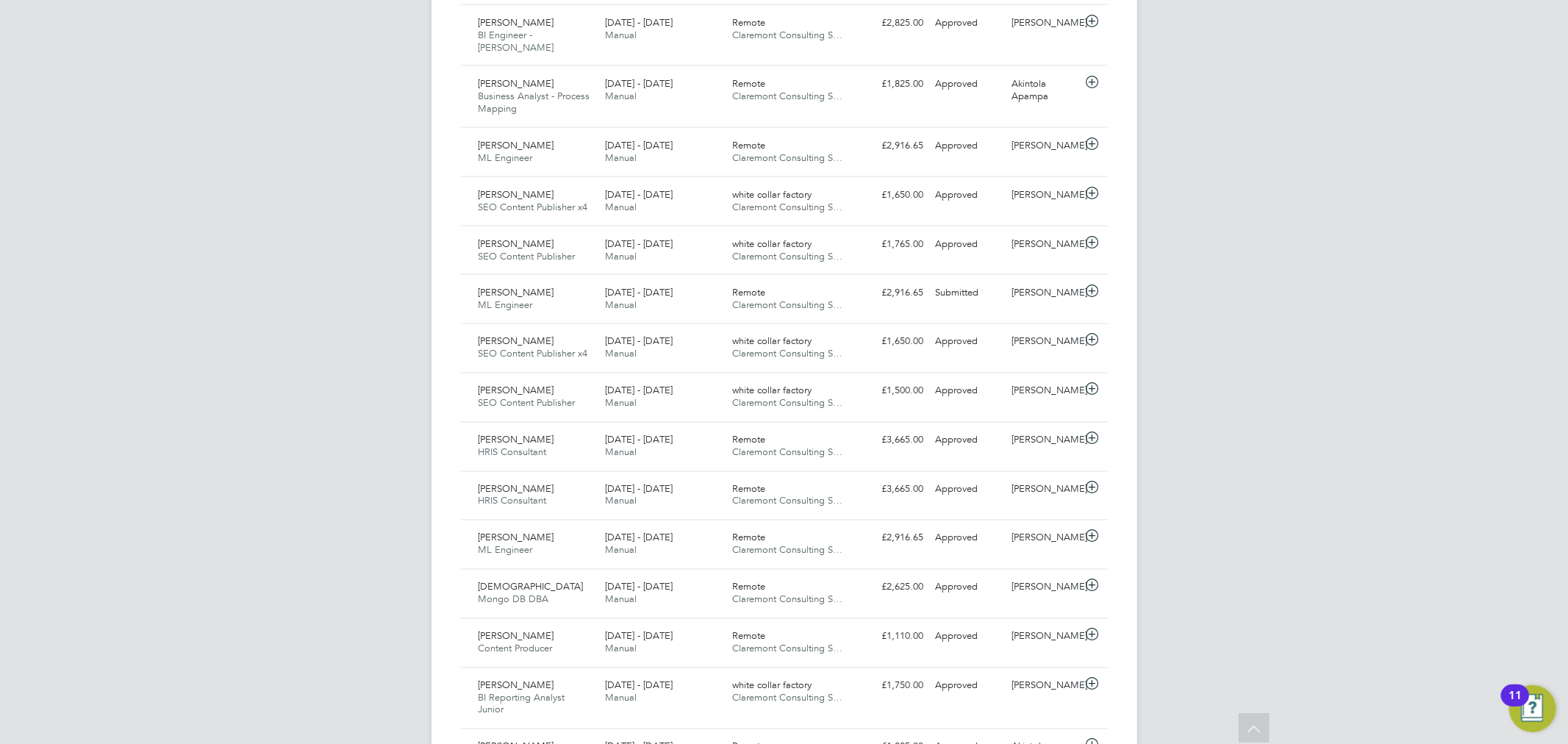
drag, startPoint x: 1211, startPoint y: 402, endPoint x: 1217, endPoint y: 397, distance: 7.8
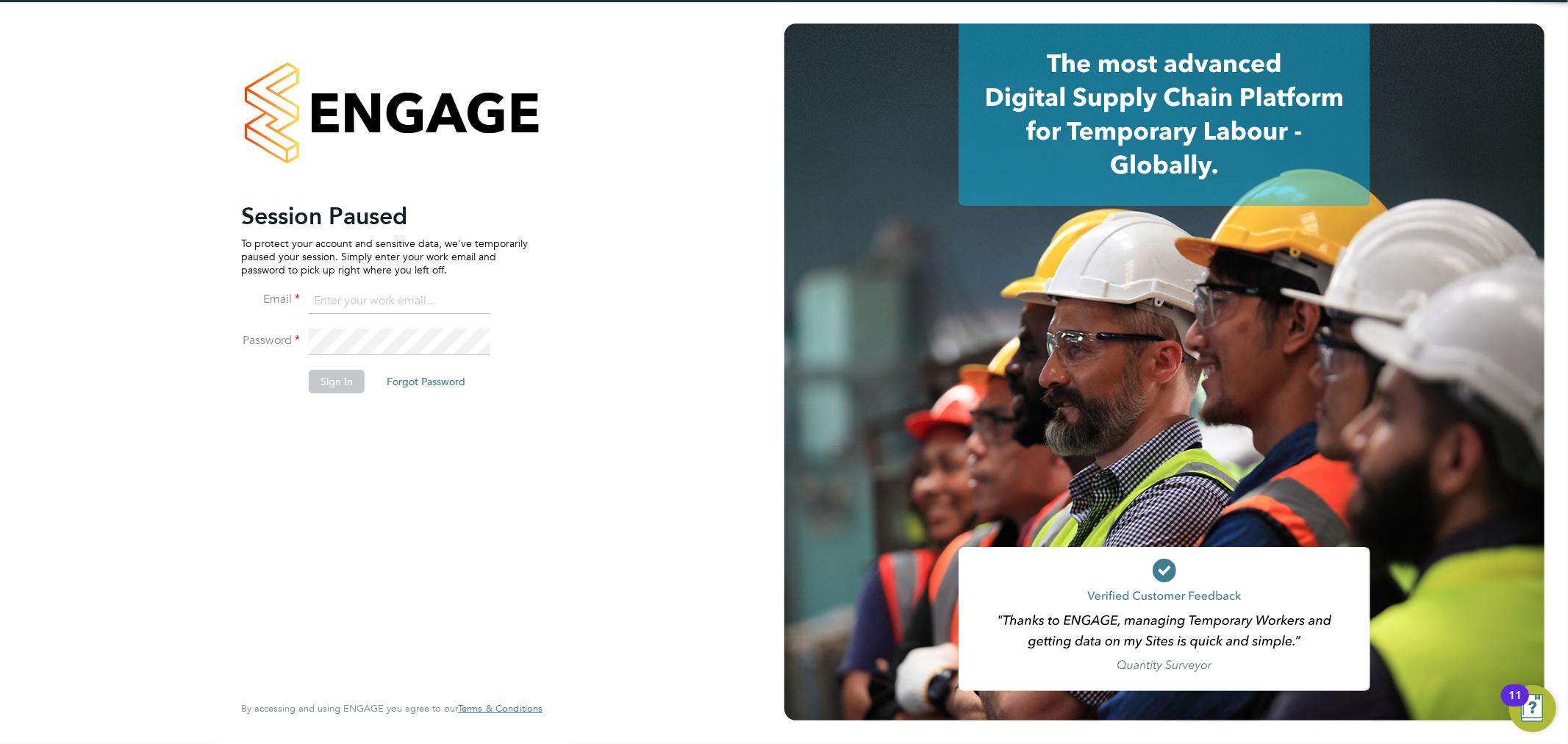
type input "[PERSON_NAME][EMAIL_ADDRESS][PERSON_NAME][DOMAIN_NAME]"
